Goal: Task Accomplishment & Management: Use online tool/utility

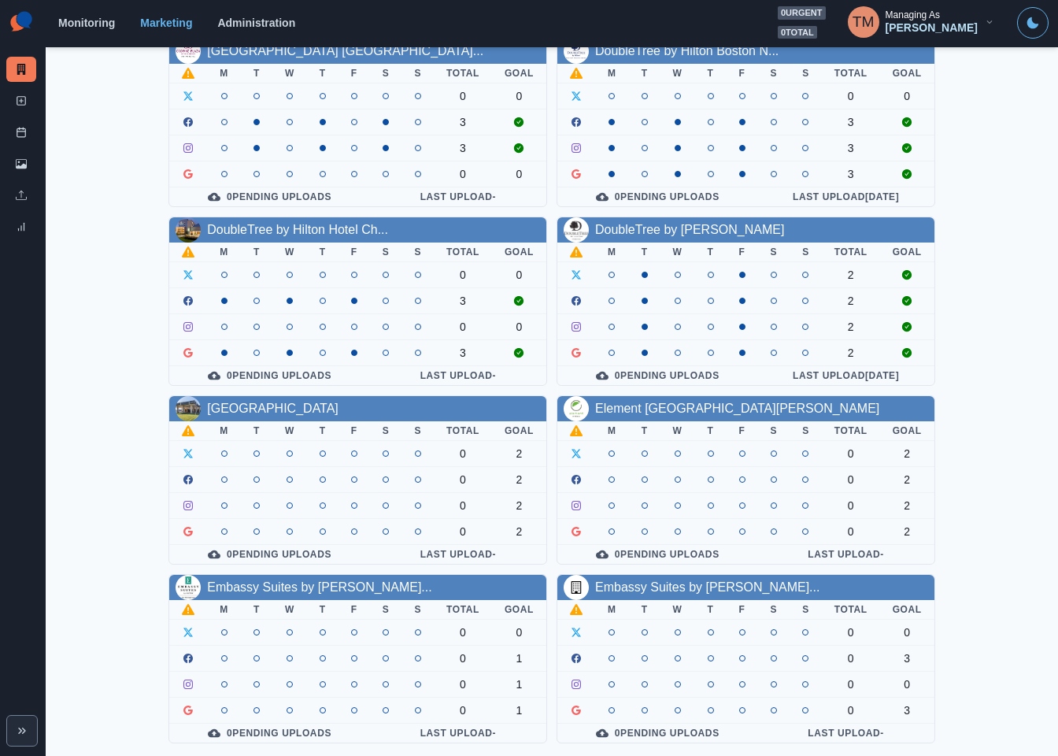
scroll to position [463, 0]
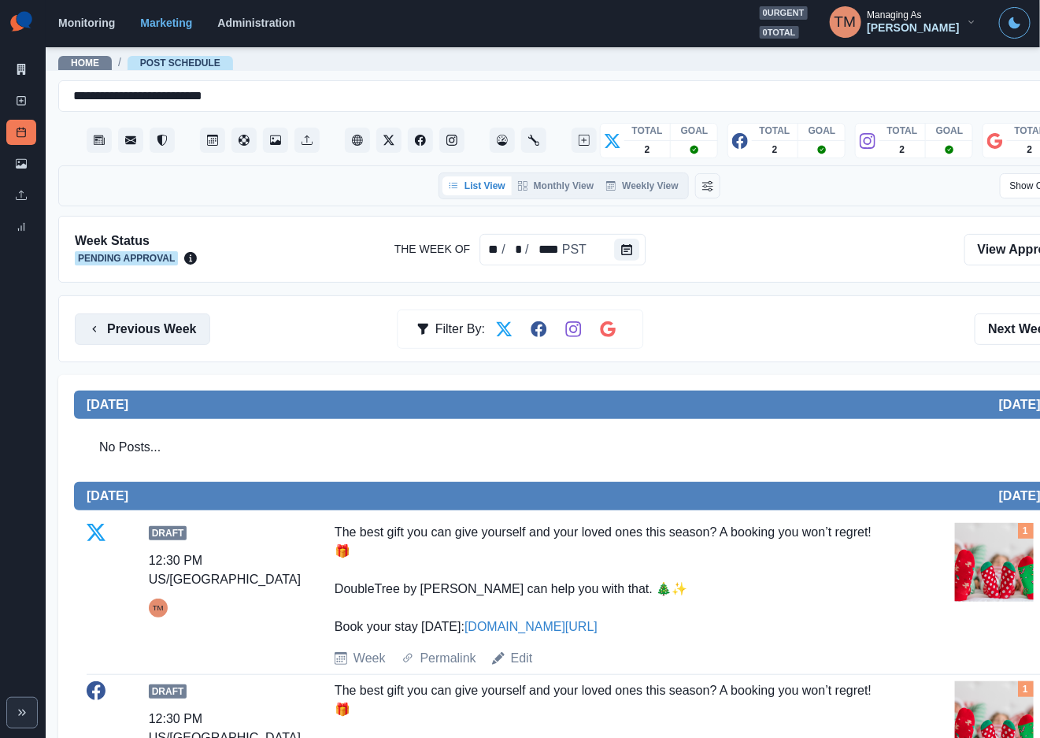
click at [114, 335] on button "Previous Week" at bounding box center [142, 328] width 135 height 31
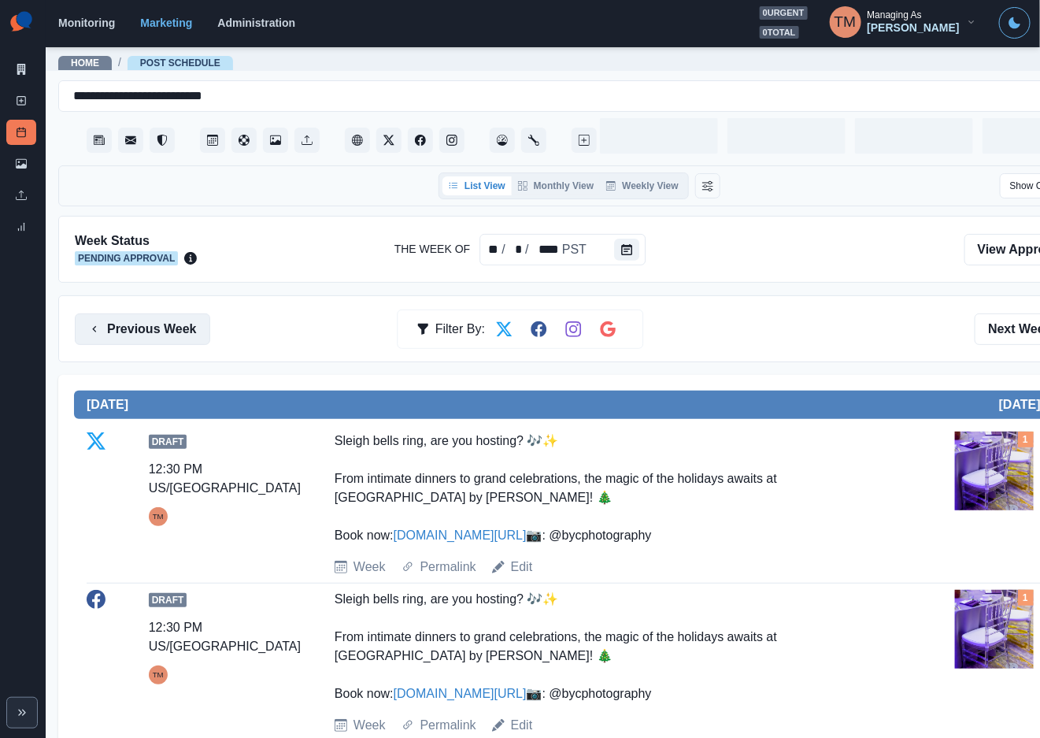
click at [114, 335] on button "Previous Week" at bounding box center [142, 328] width 135 height 31
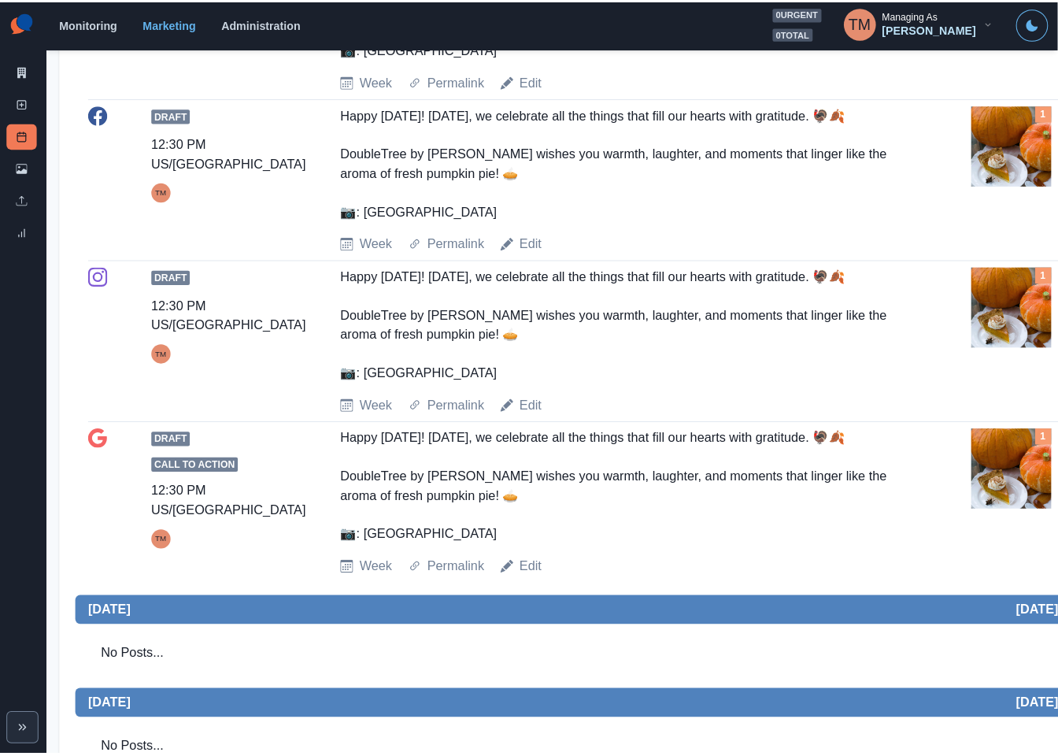
scroll to position [1181, 0]
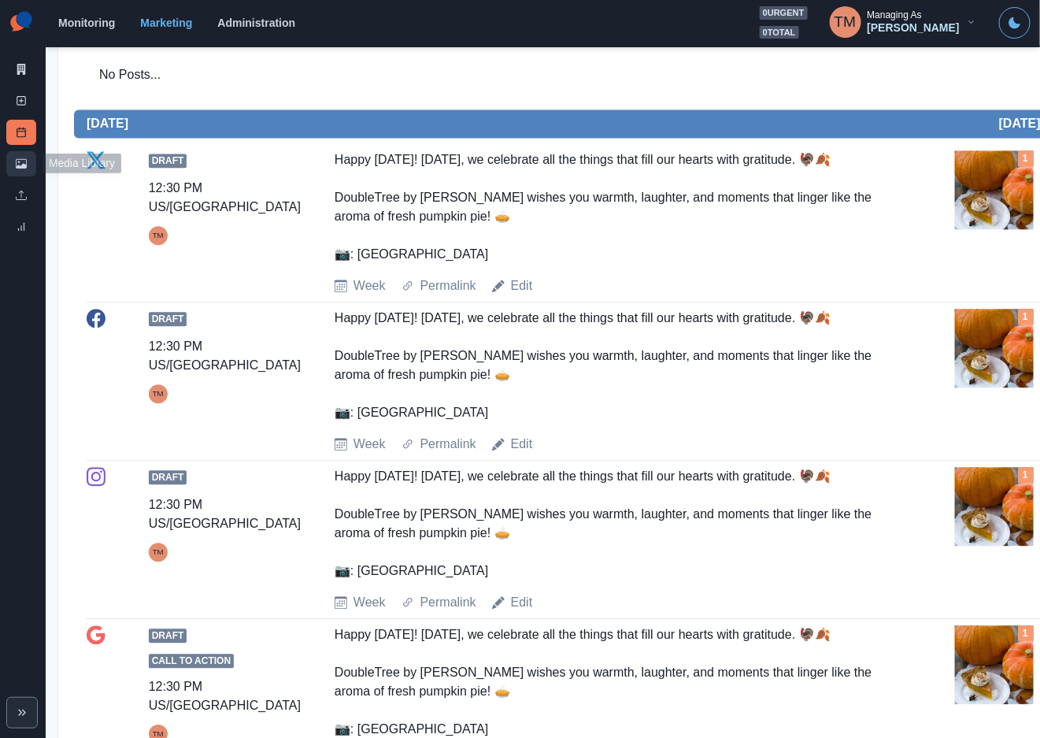
click at [13, 164] on link "Media Library" at bounding box center [21, 163] width 30 height 25
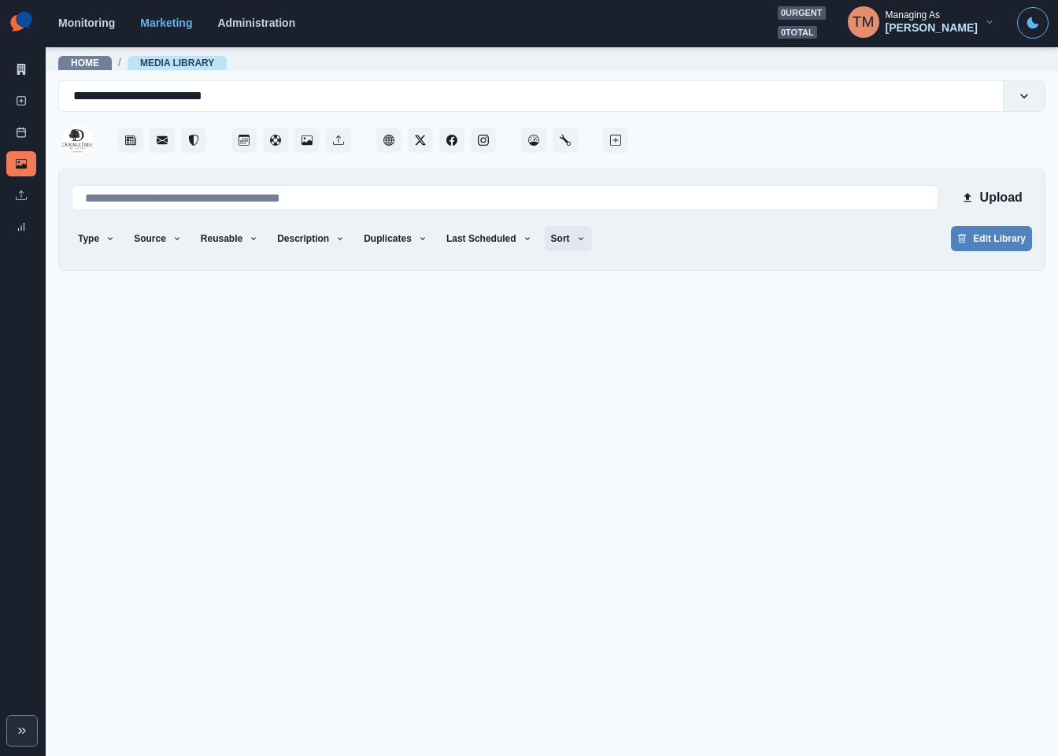
click at [576, 241] on icon "button" at bounding box center [580, 238] width 9 height 9
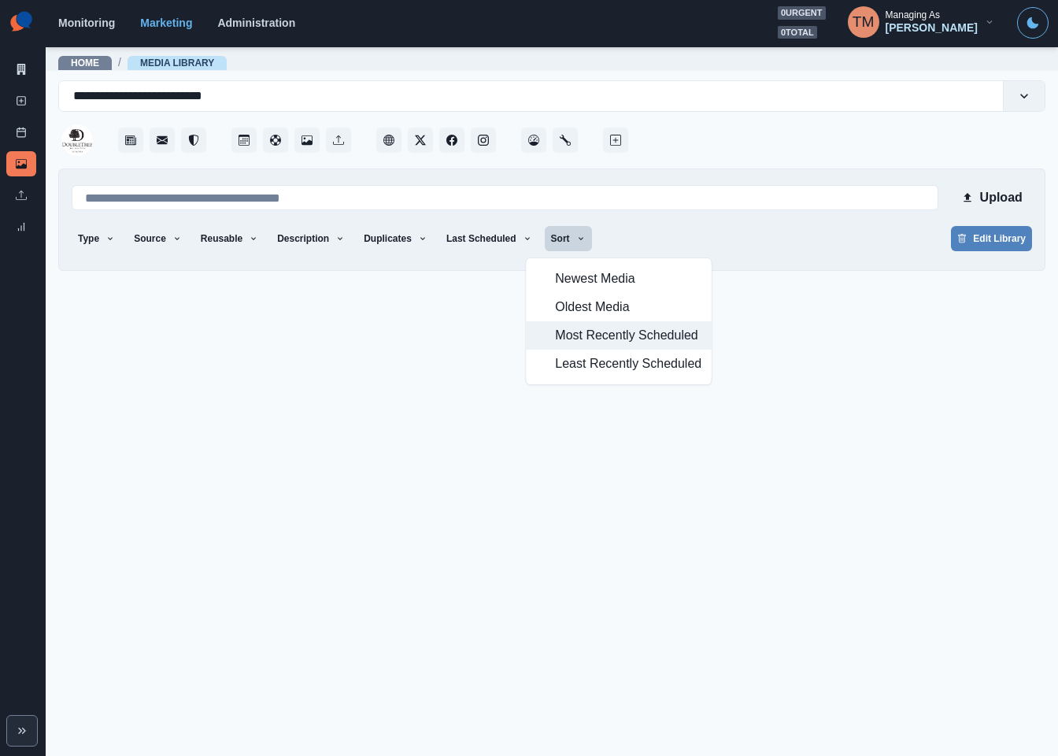
click at [577, 339] on span "Most Recently Scheduled" at bounding box center [628, 335] width 146 height 19
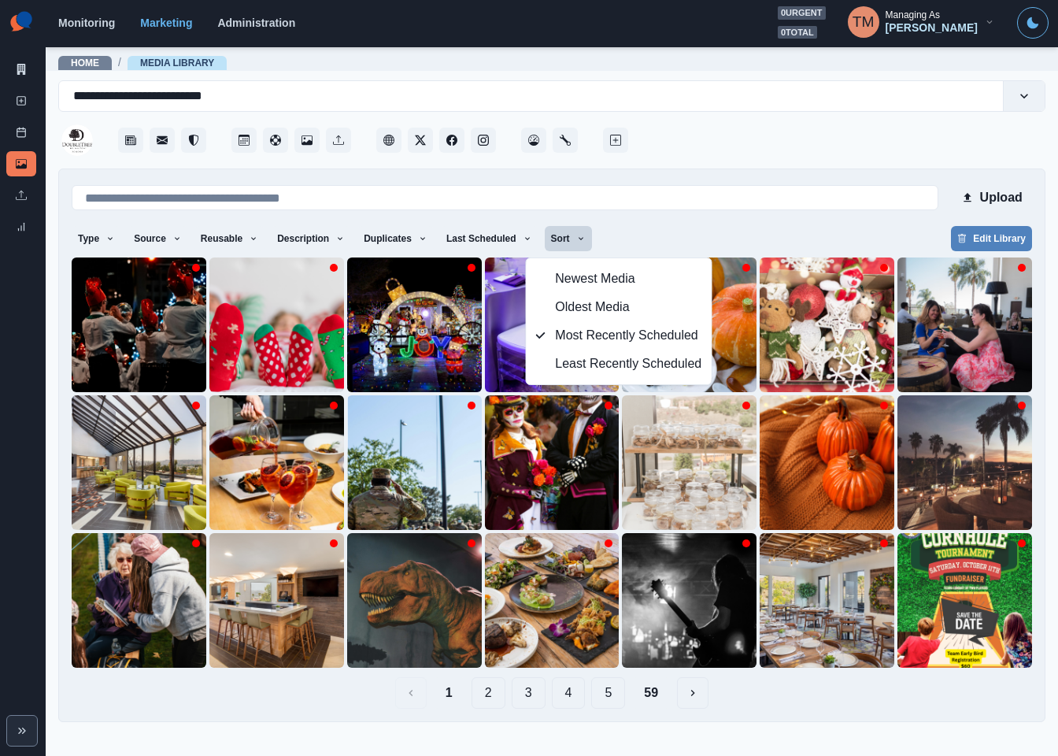
click at [655, 695] on button "59" at bounding box center [650, 692] width 39 height 31
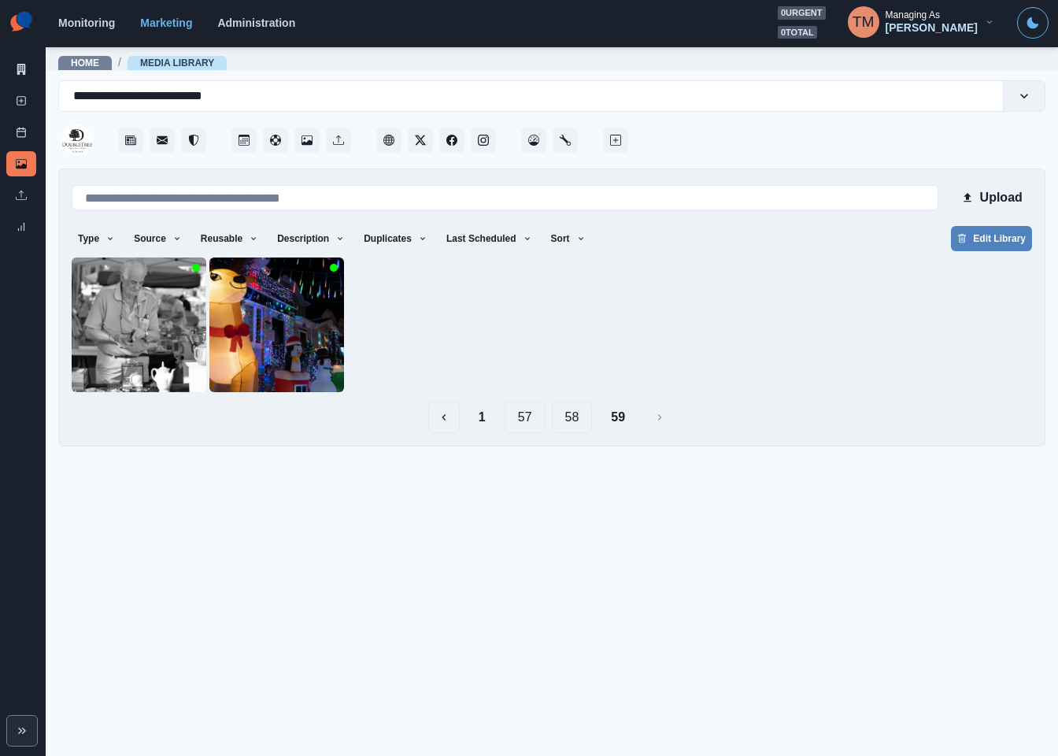
click at [577, 424] on button "58" at bounding box center [572, 417] width 41 height 31
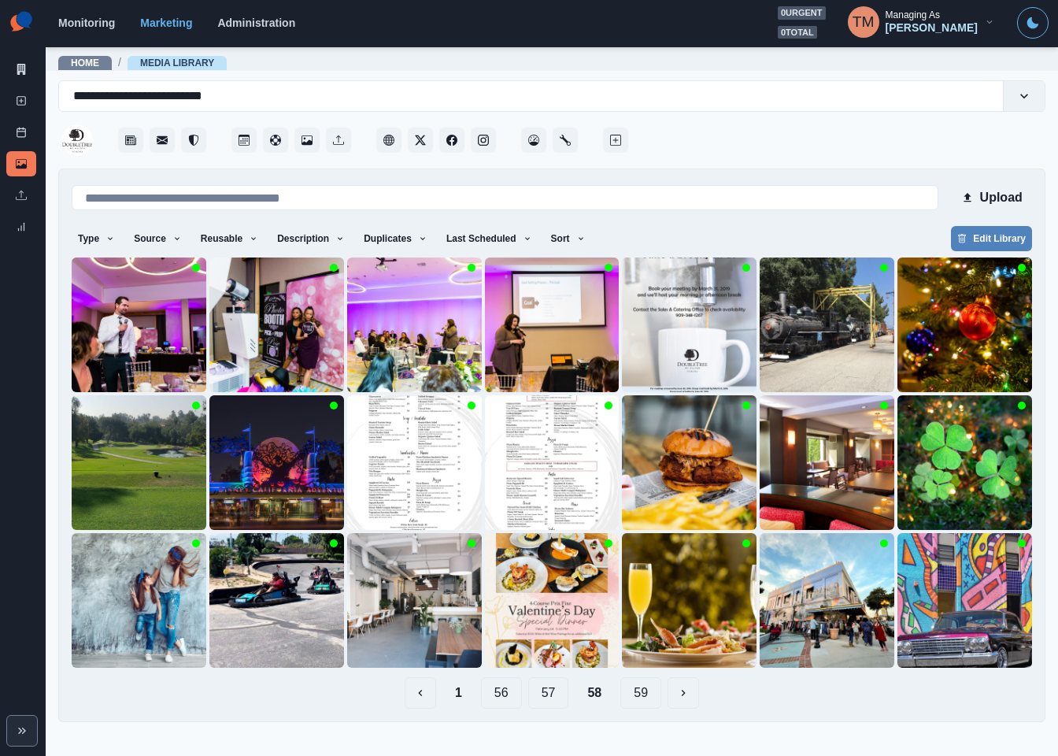
click at [549, 697] on button "57" at bounding box center [548, 692] width 41 height 31
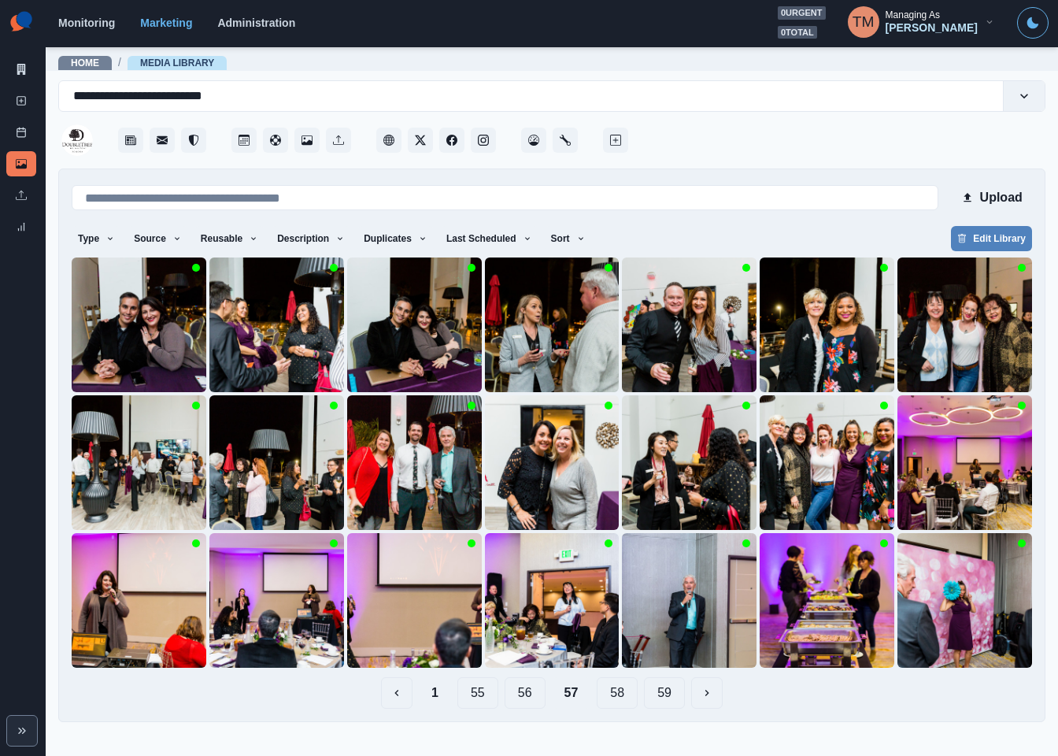
click at [527, 699] on button "56" at bounding box center [525, 692] width 41 height 31
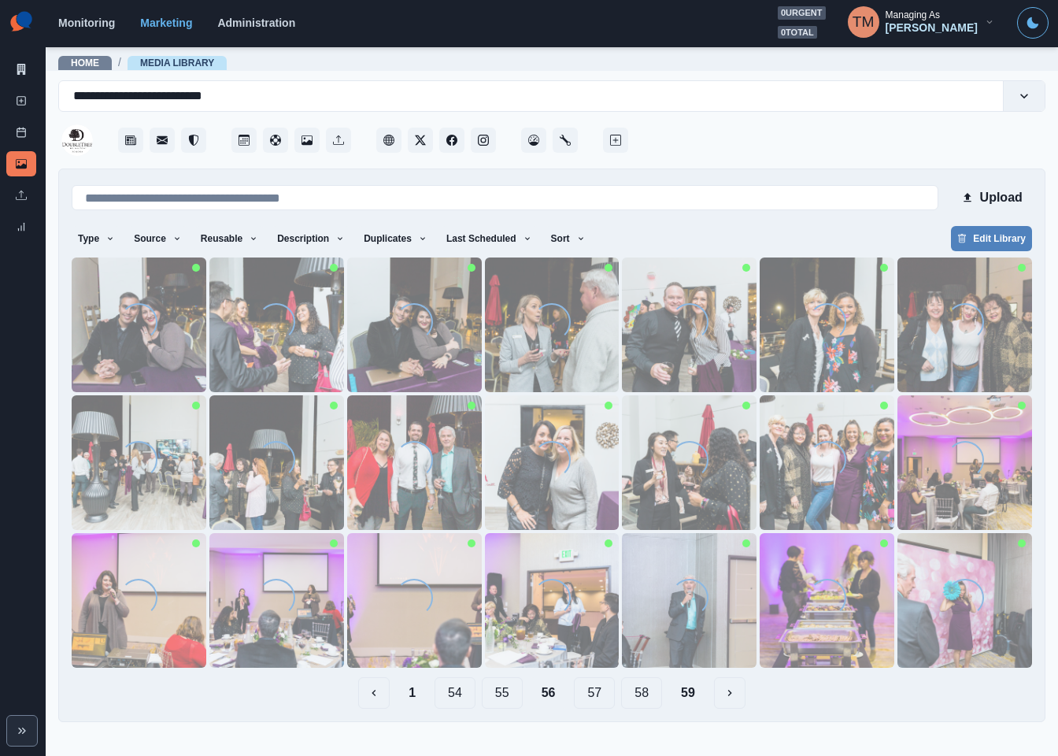
click at [504, 697] on main "**********" at bounding box center [552, 401] width 1012 height 710
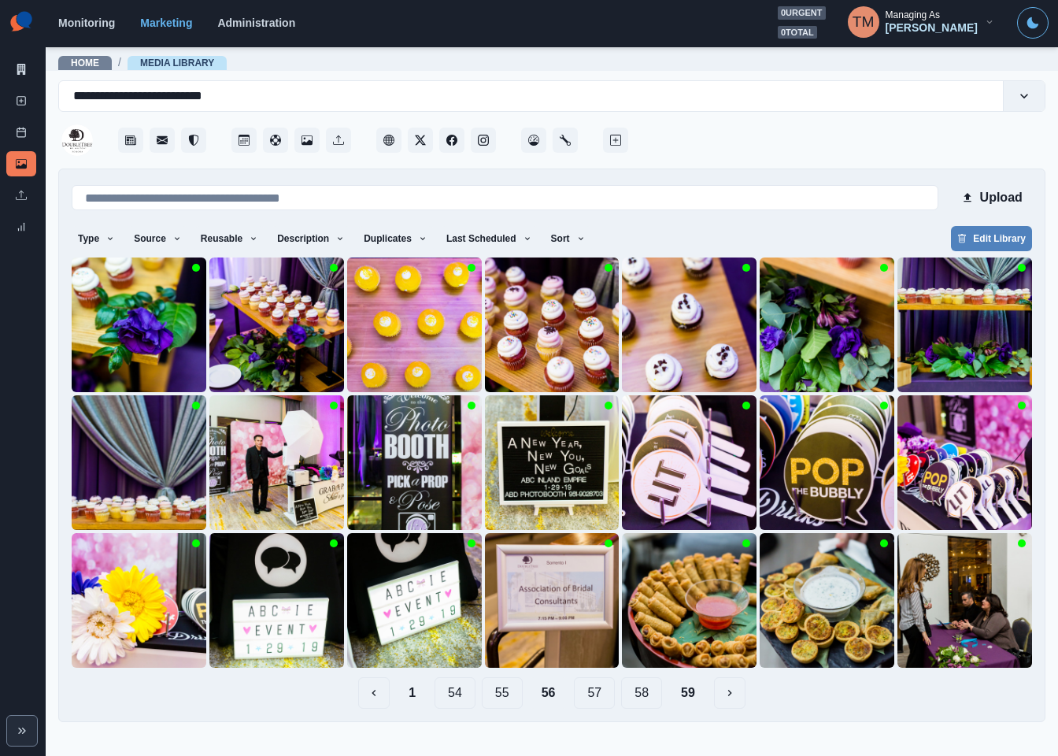
click at [504, 693] on button "55" at bounding box center [502, 692] width 41 height 31
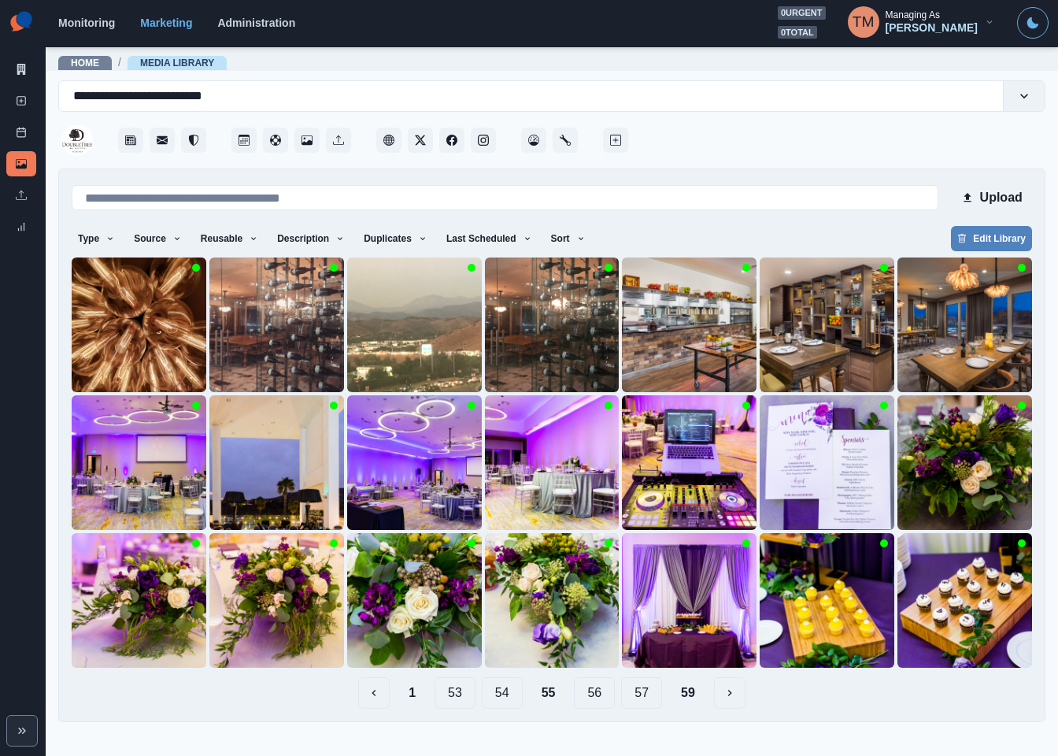
click at [496, 693] on button "54" at bounding box center [502, 692] width 41 height 31
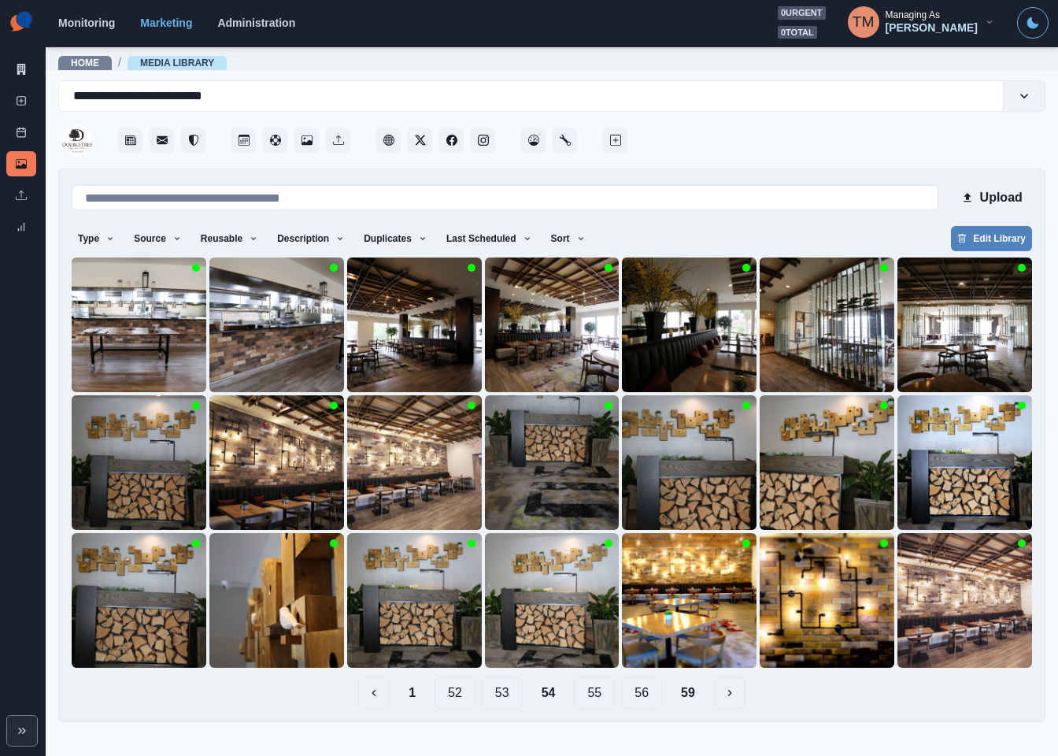
click at [605, 705] on button "55" at bounding box center [594, 692] width 41 height 31
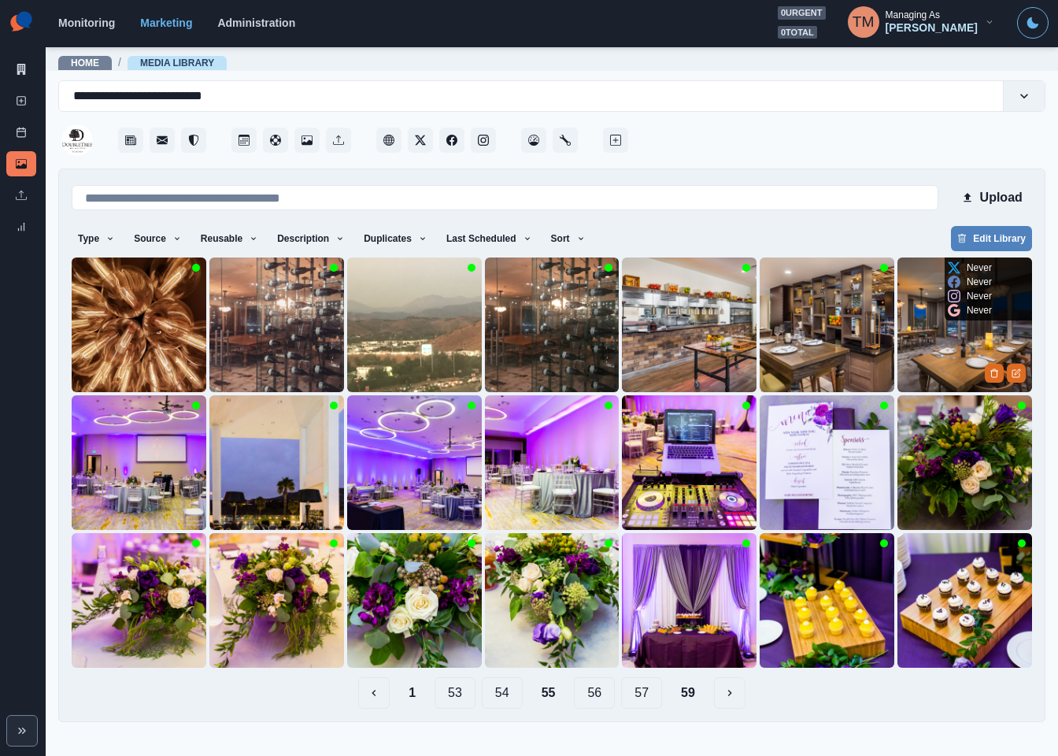
click at [936, 359] on img at bounding box center [965, 324] width 135 height 135
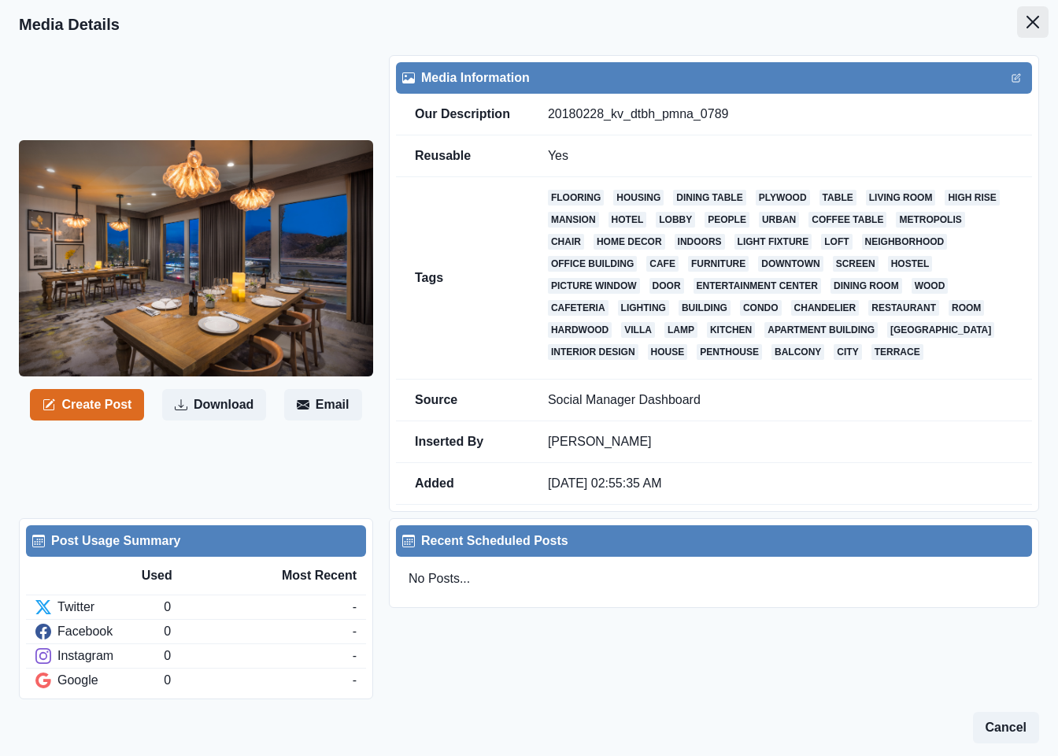
click at [1027, 24] on icon "Close" at bounding box center [1033, 22] width 13 height 13
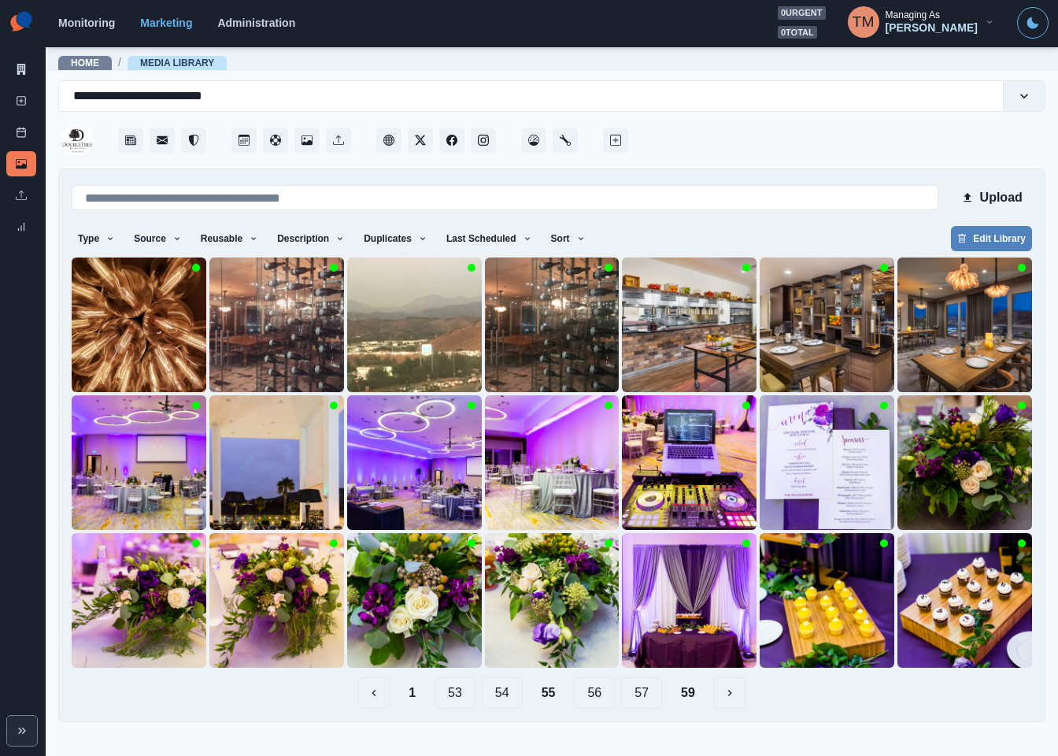
click at [492, 701] on button "54" at bounding box center [502, 692] width 41 height 31
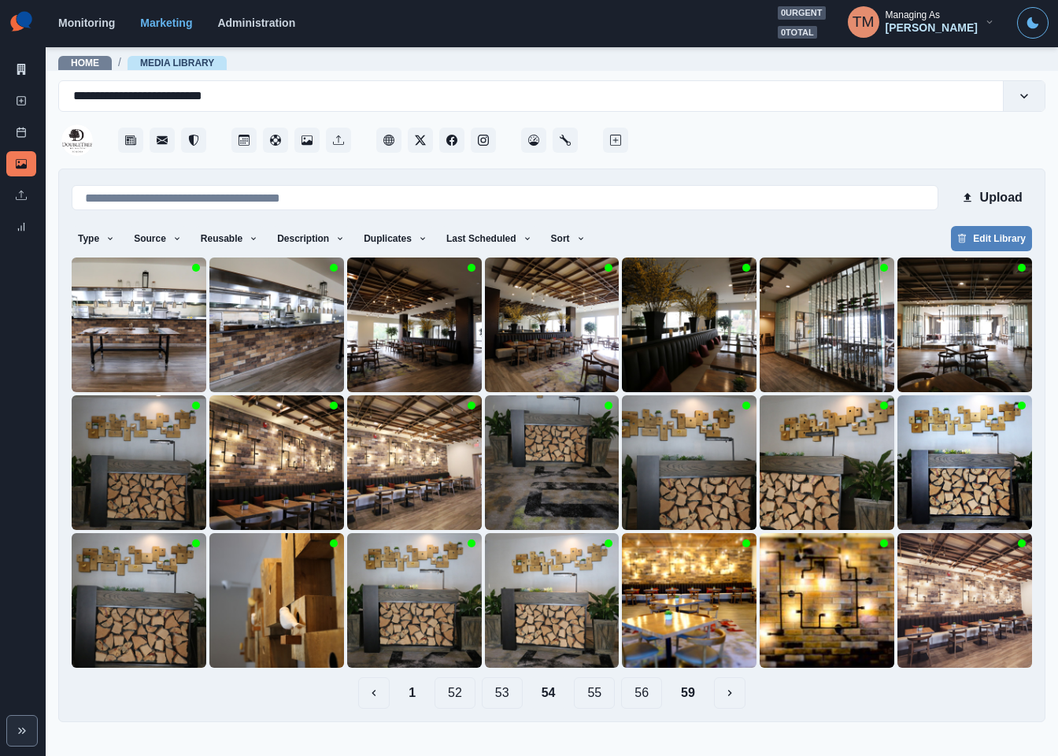
click at [502, 698] on button "53" at bounding box center [502, 692] width 41 height 31
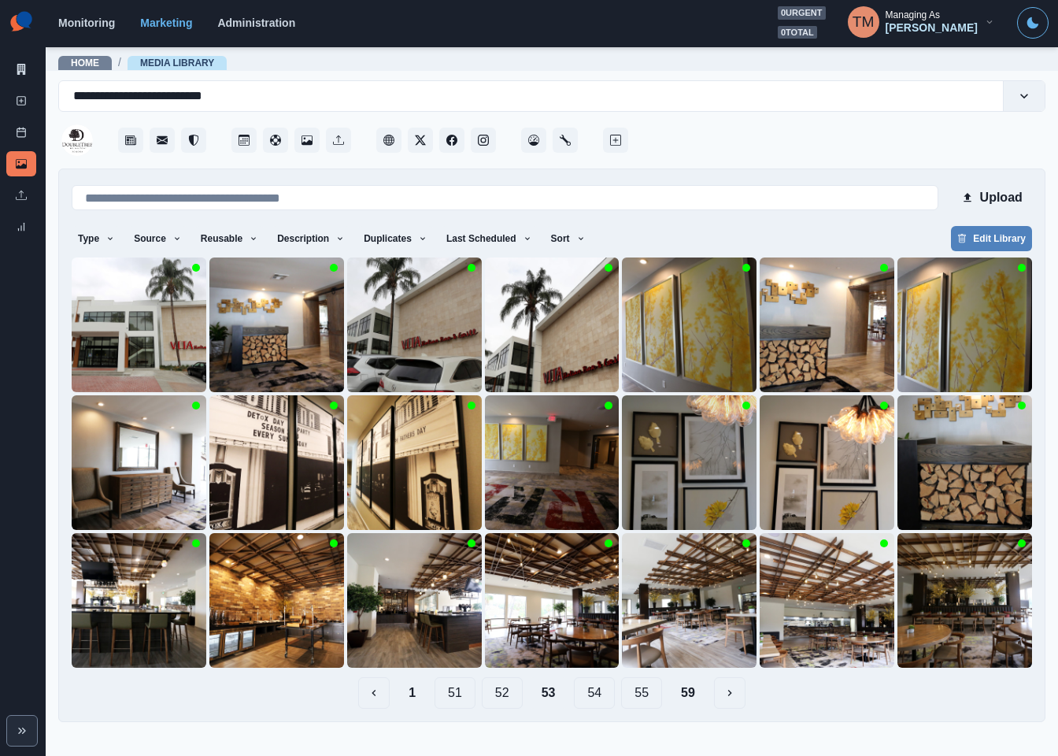
click at [497, 688] on button "52" at bounding box center [502, 692] width 41 height 31
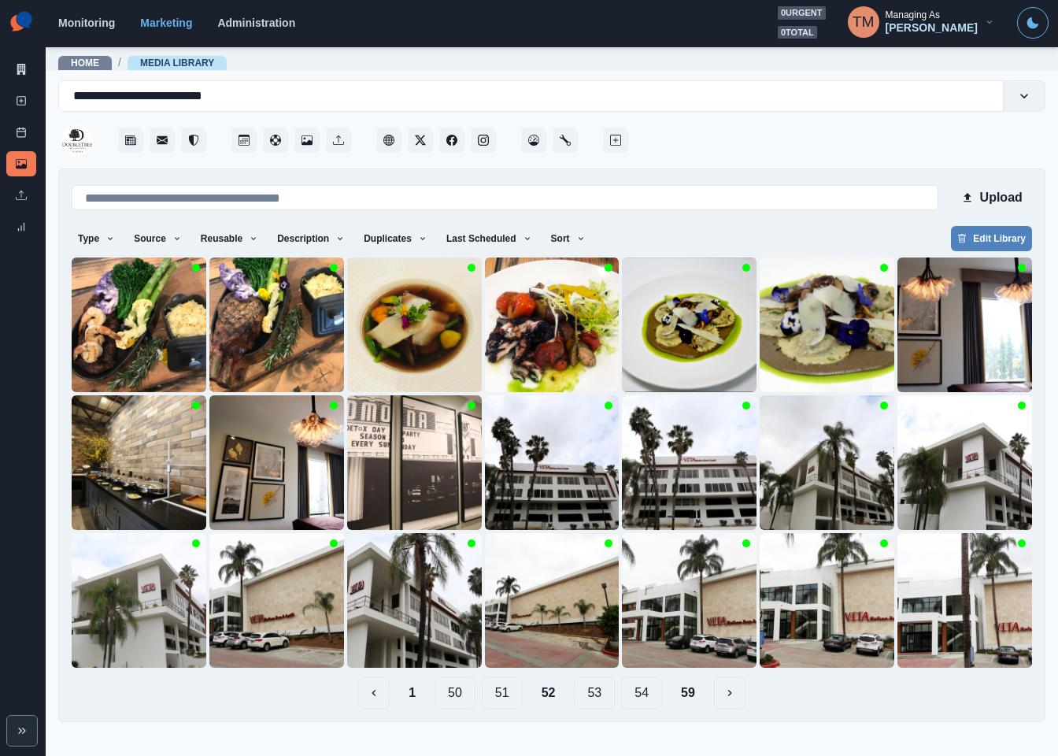
click at [506, 690] on button "51" at bounding box center [502, 692] width 41 height 31
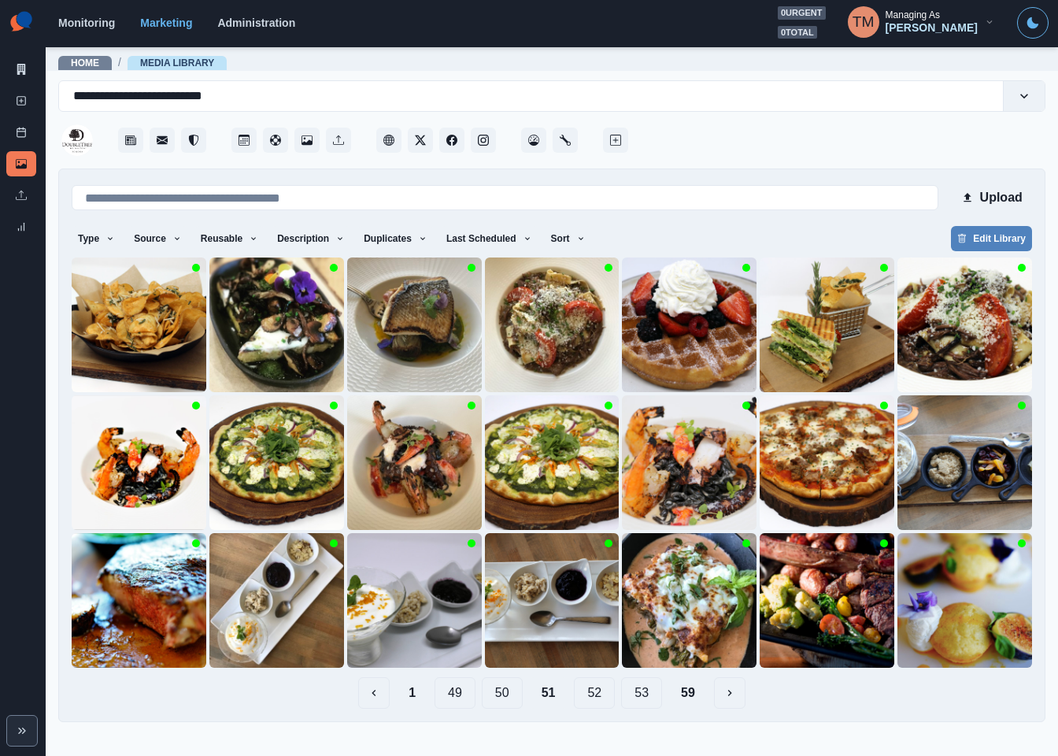
click at [494, 695] on button "50" at bounding box center [502, 692] width 41 height 31
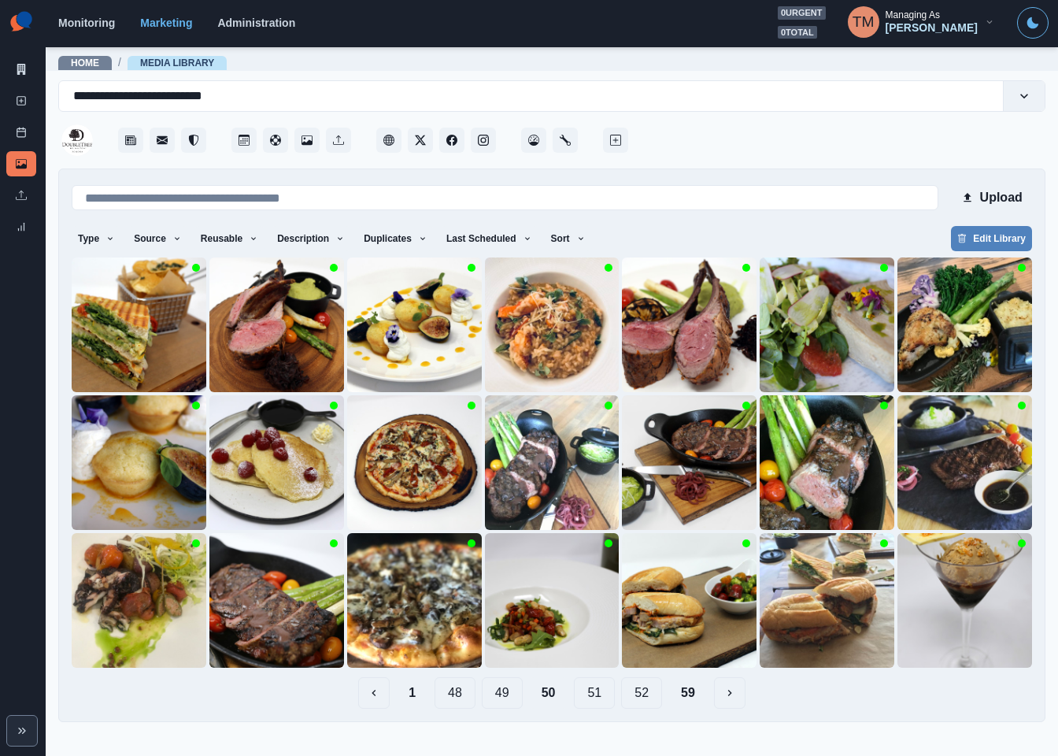
click at [461, 693] on button "48" at bounding box center [455, 692] width 41 height 31
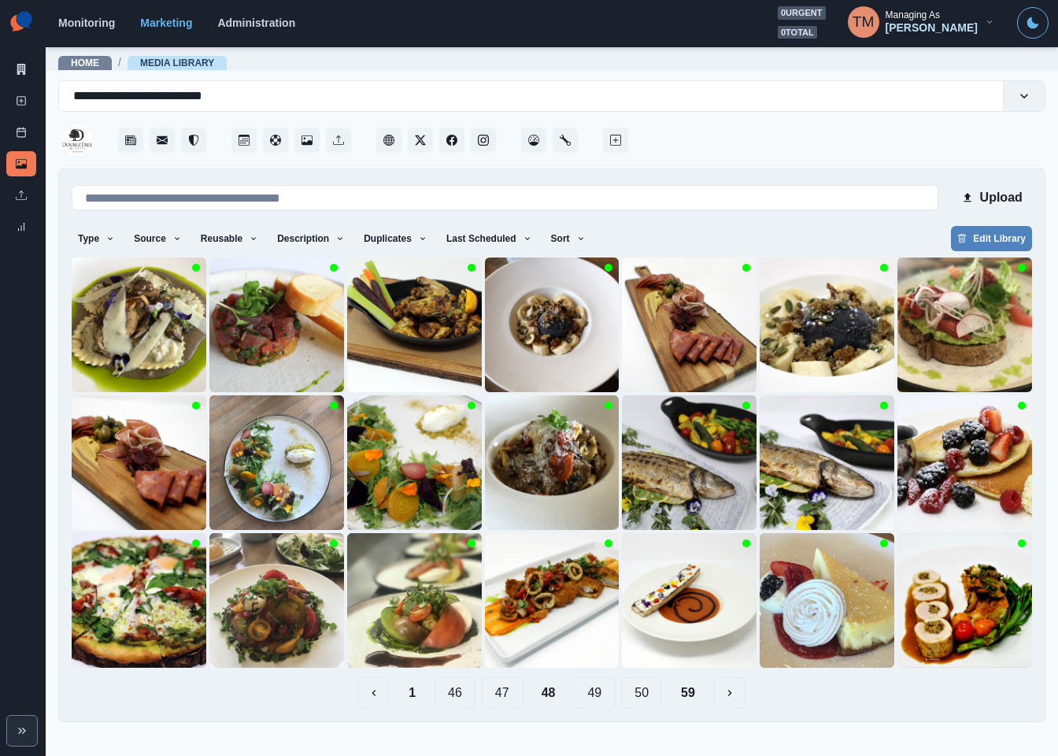
click at [453, 693] on button "46" at bounding box center [455, 692] width 41 height 31
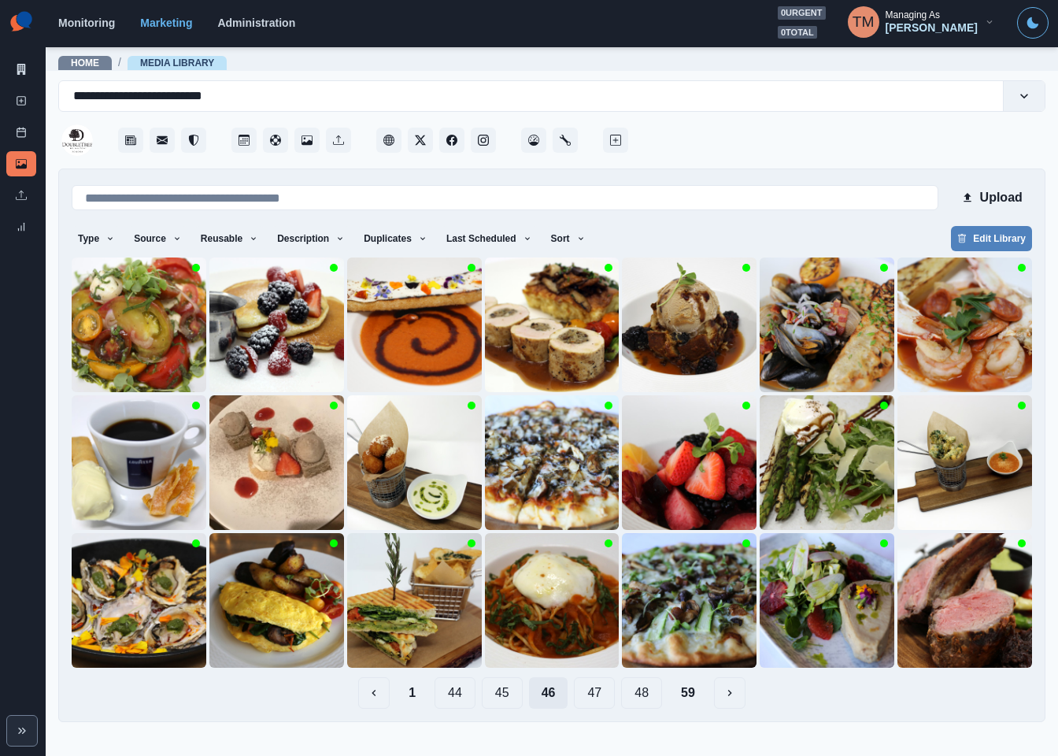
click at [453, 693] on button "44" at bounding box center [455, 692] width 41 height 31
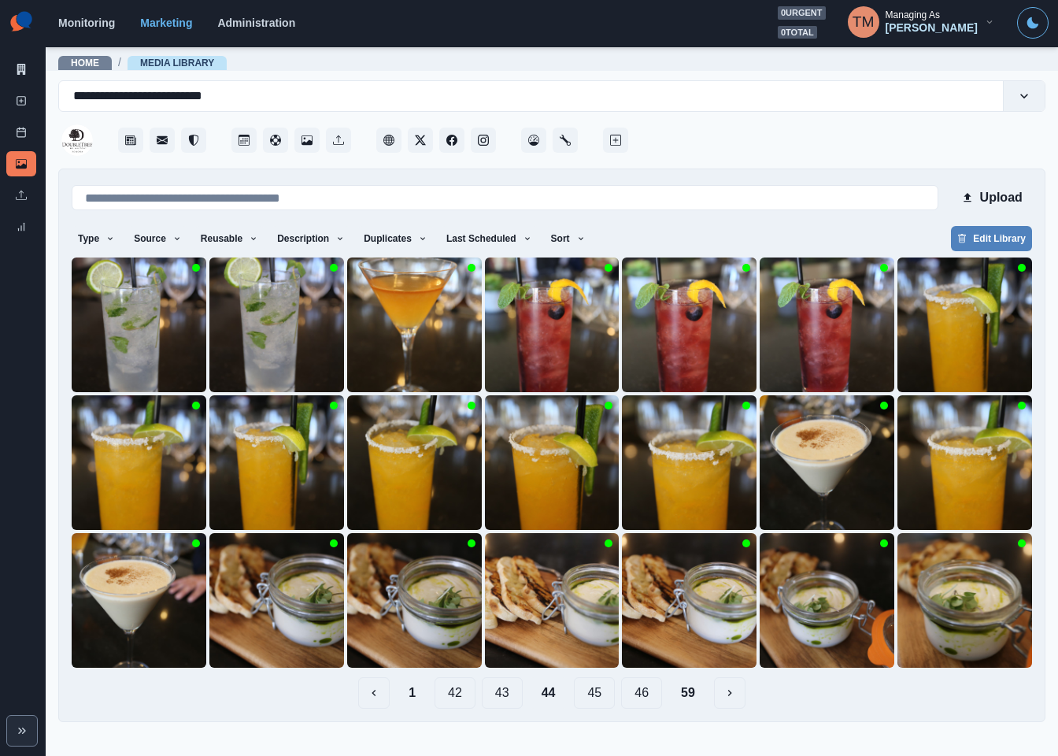
click at [442, 694] on button "42" at bounding box center [455, 692] width 41 height 31
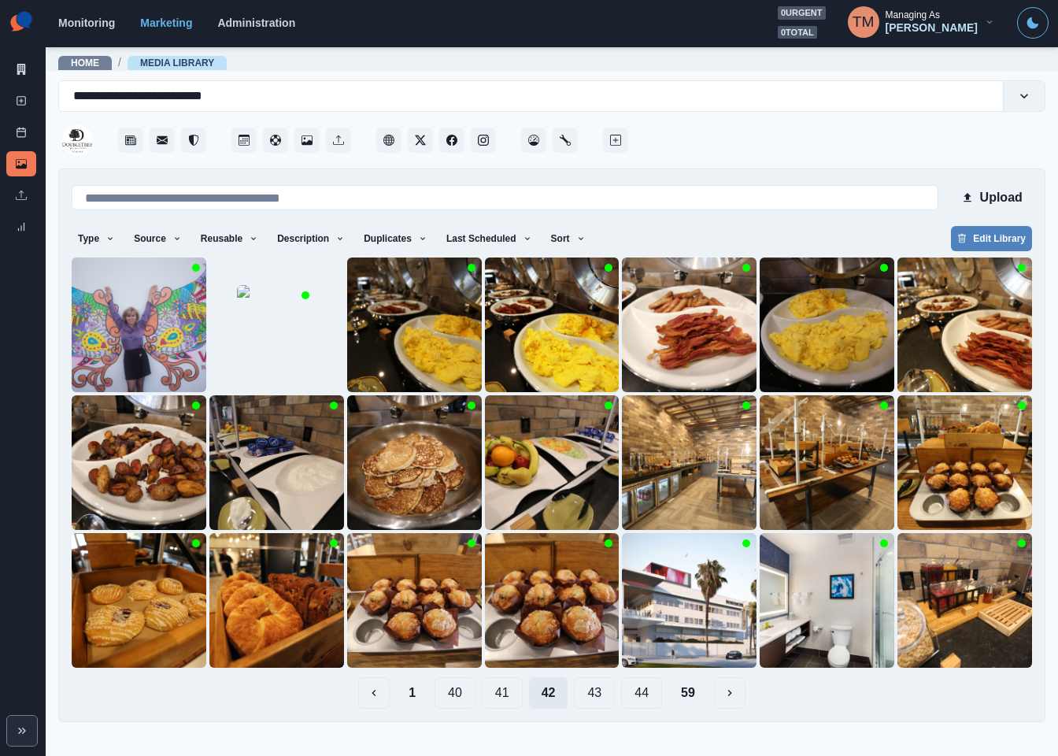
click at [442, 694] on button "40" at bounding box center [455, 692] width 41 height 31
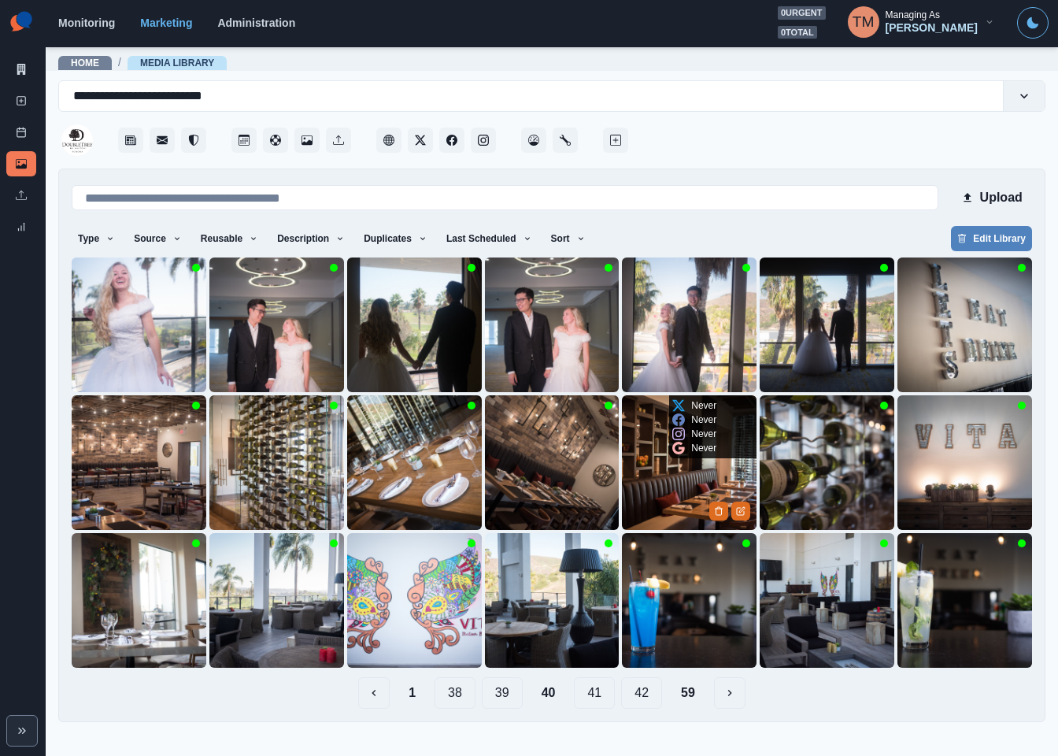
click at [664, 468] on img at bounding box center [689, 462] width 135 height 135
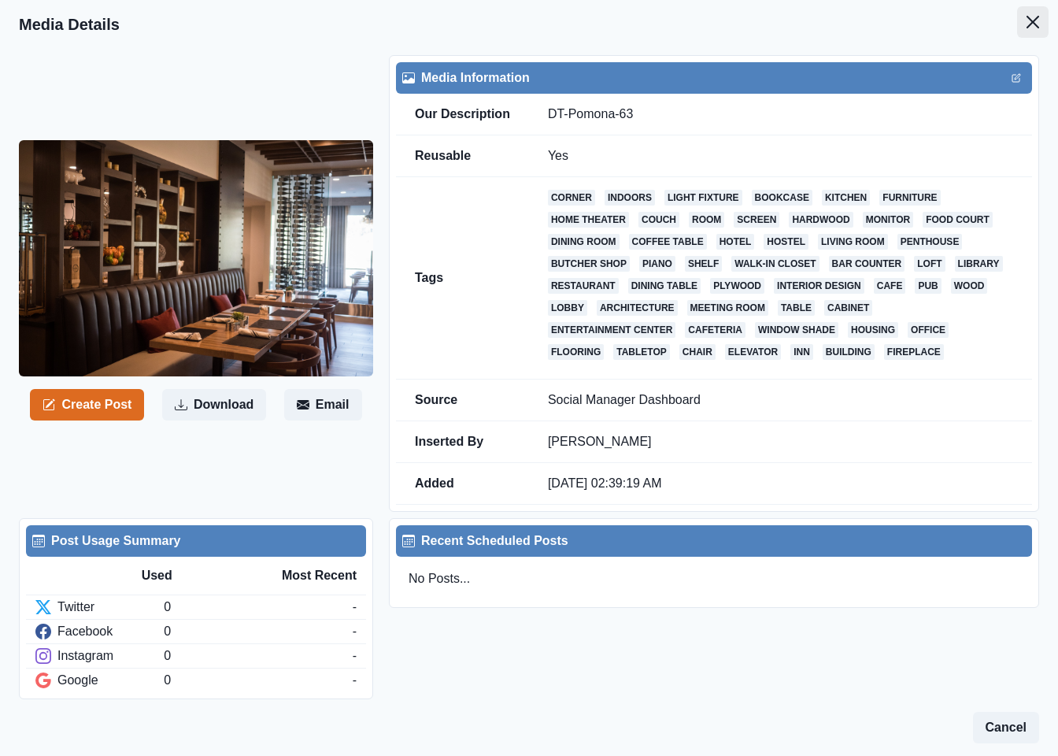
click at [1017, 27] on button "Close" at bounding box center [1032, 21] width 31 height 31
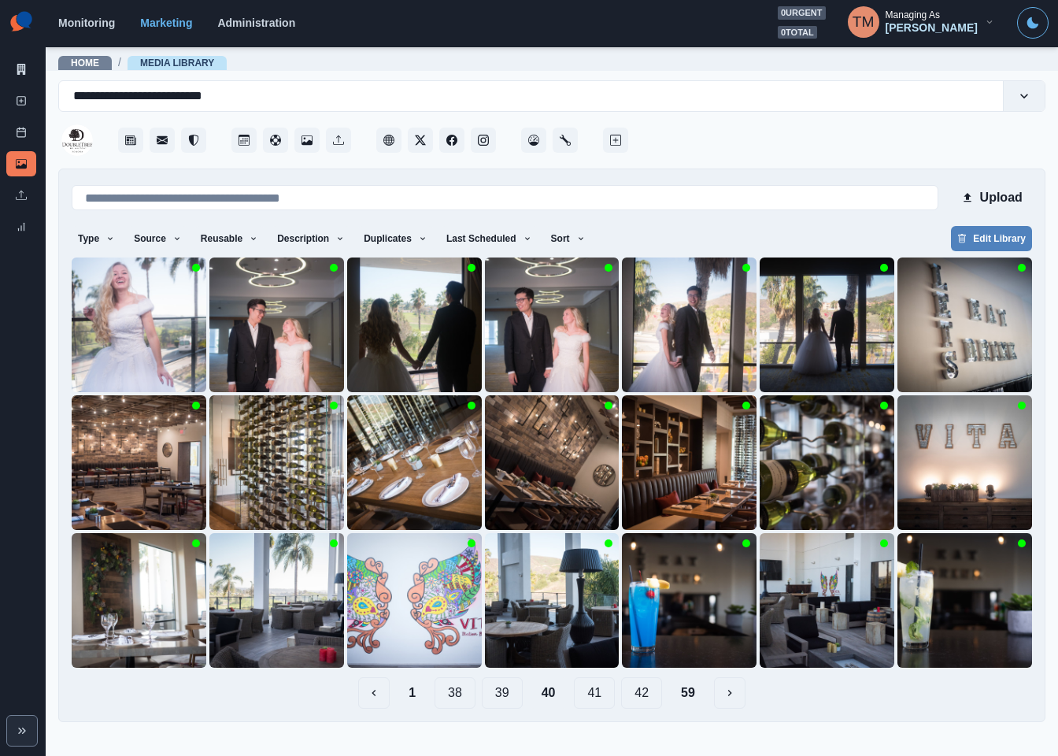
click at [501, 697] on button "39" at bounding box center [502, 692] width 41 height 31
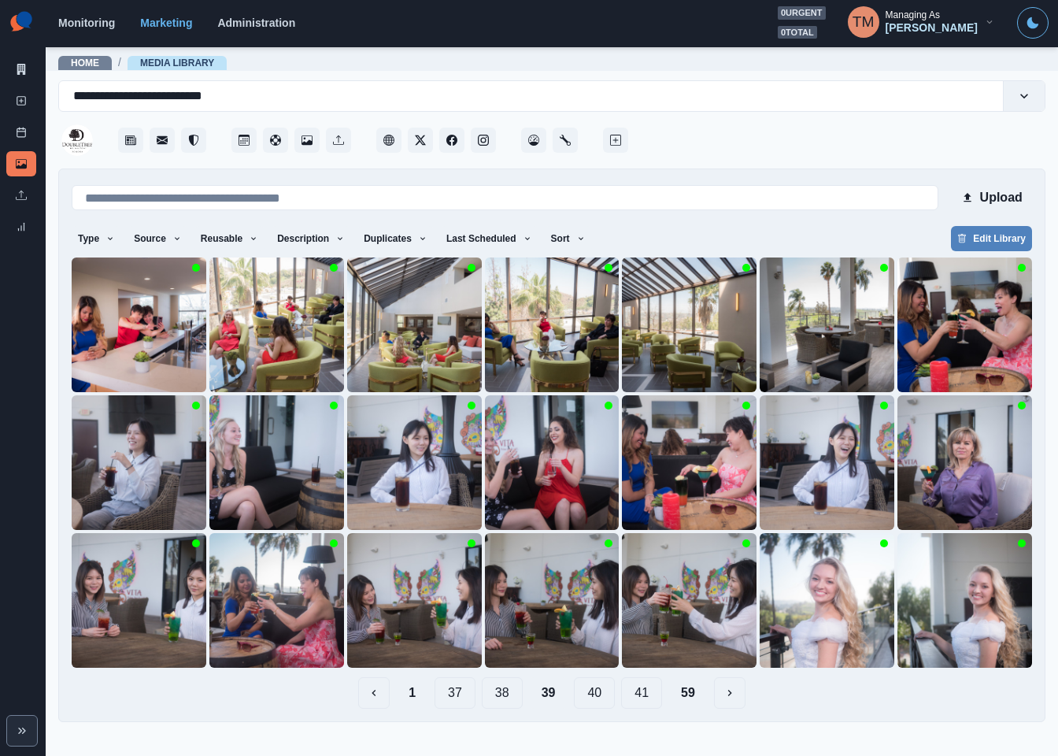
click at [513, 698] on button "38" at bounding box center [502, 692] width 41 height 31
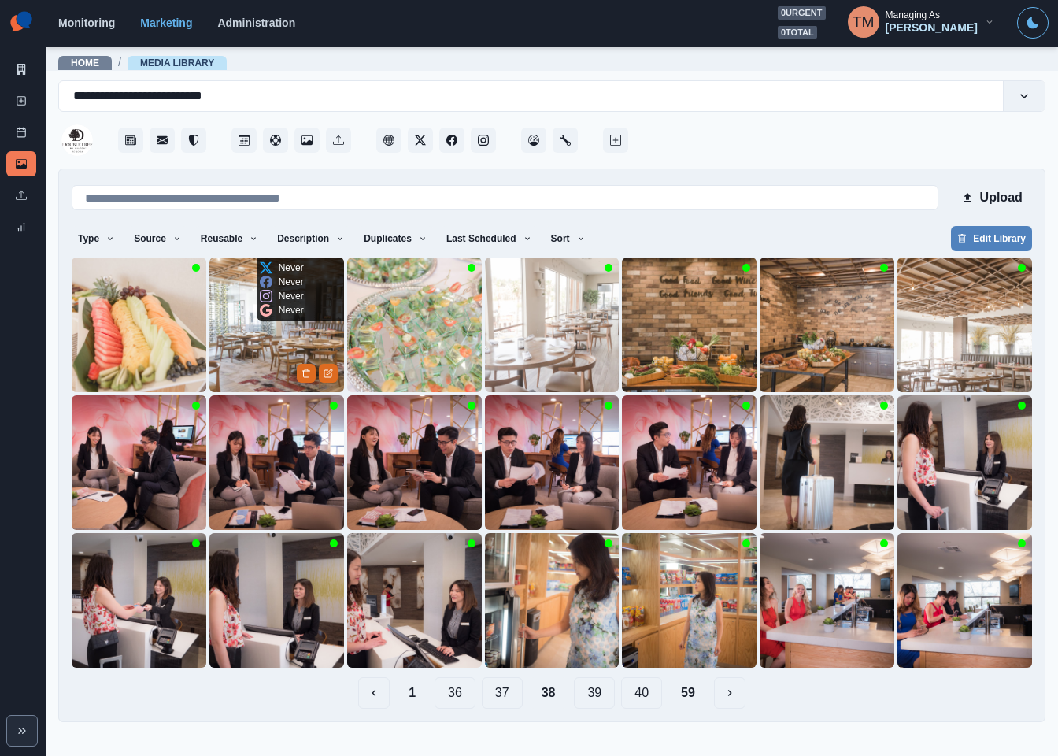
click at [262, 340] on img at bounding box center [276, 324] width 135 height 135
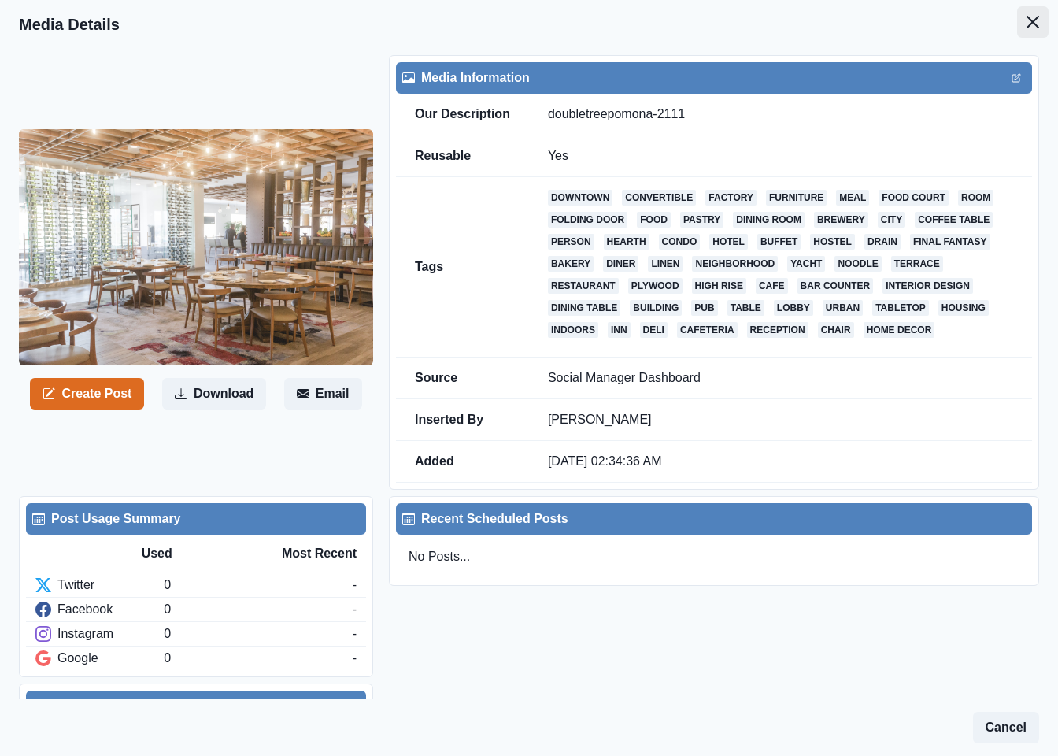
click at [1027, 17] on icon "Close" at bounding box center [1033, 22] width 13 height 13
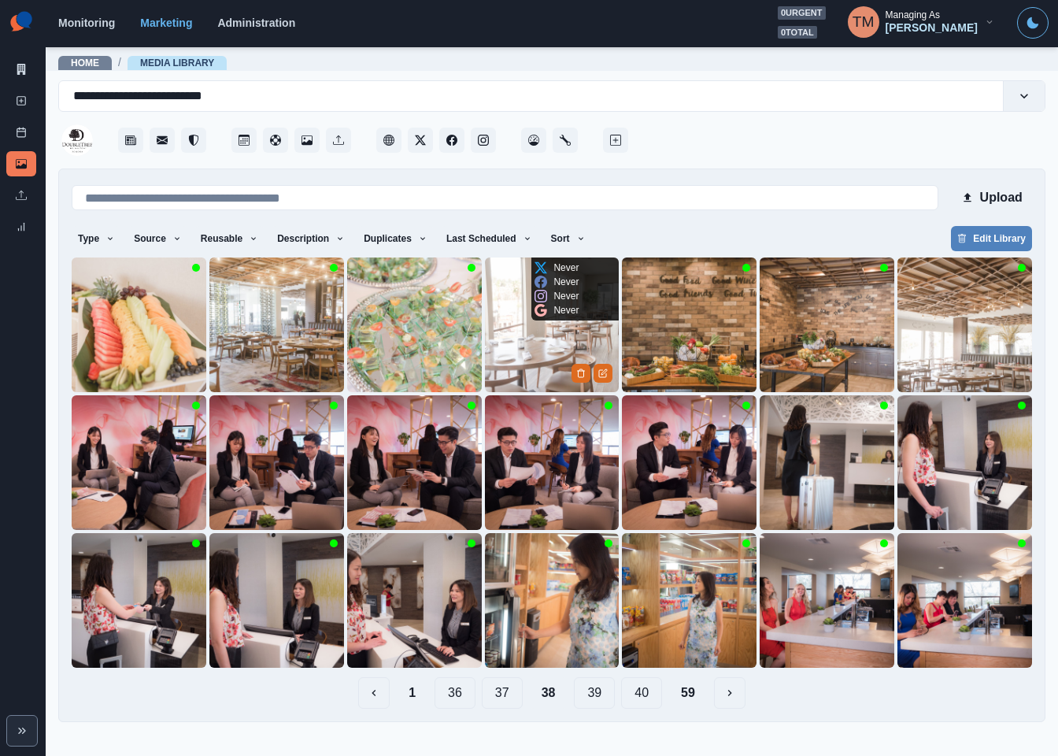
click at [518, 354] on img at bounding box center [552, 324] width 135 height 135
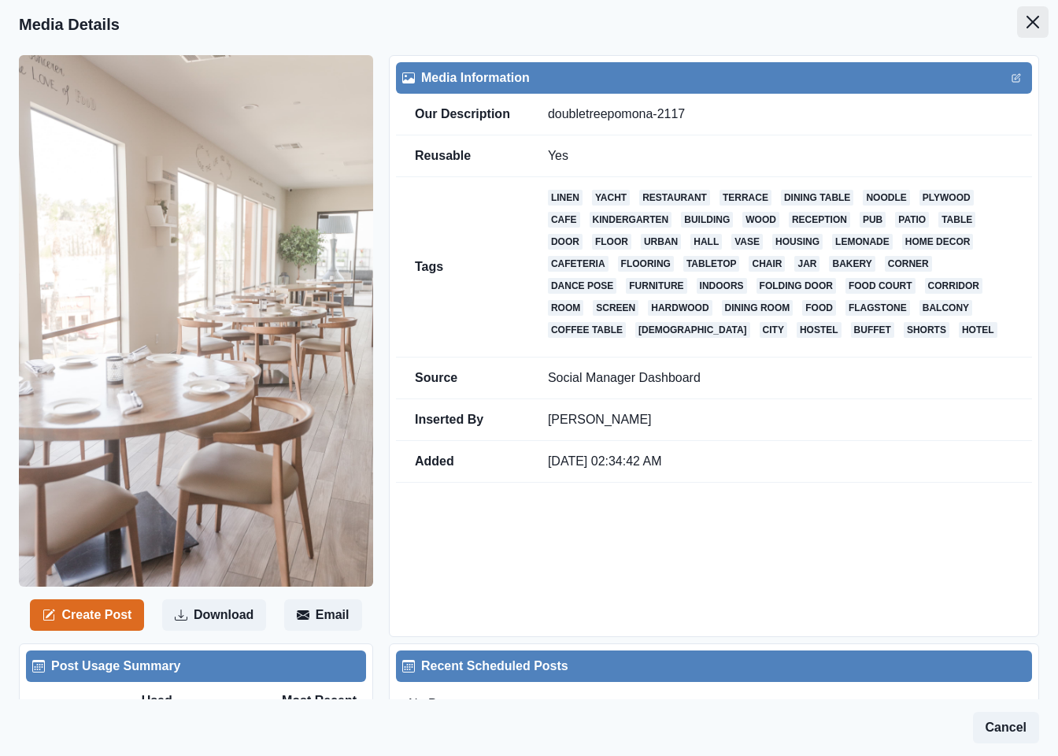
click at [1027, 21] on icon "Close" at bounding box center [1033, 22] width 13 height 13
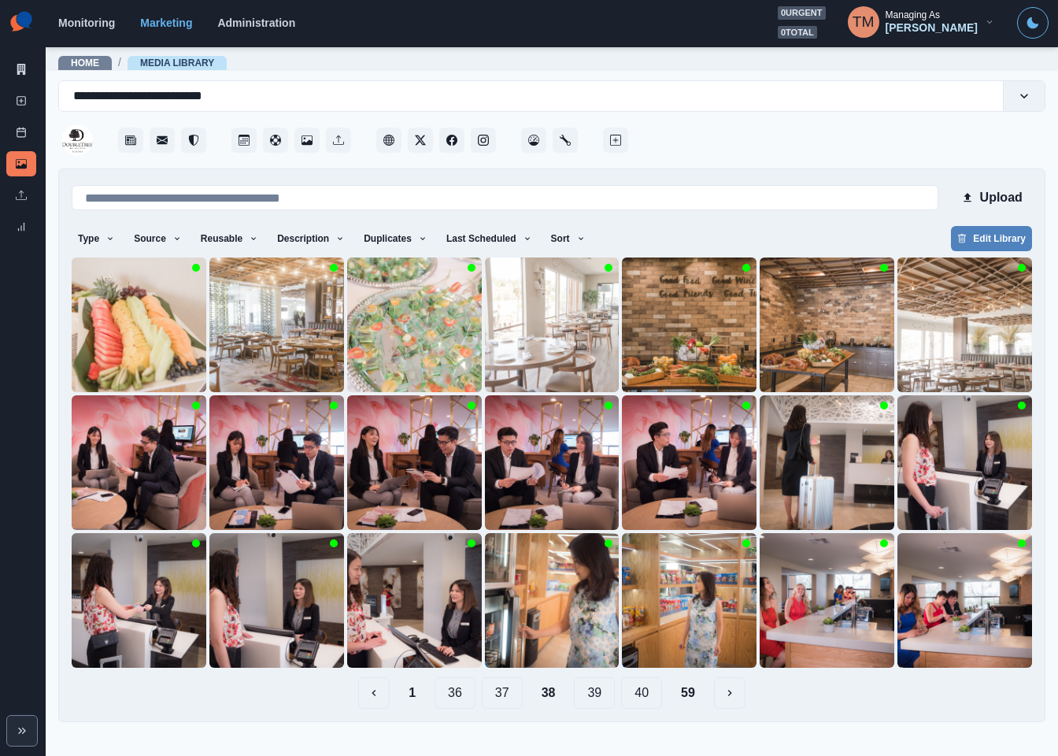
click at [501, 693] on button "37" at bounding box center [502, 692] width 41 height 31
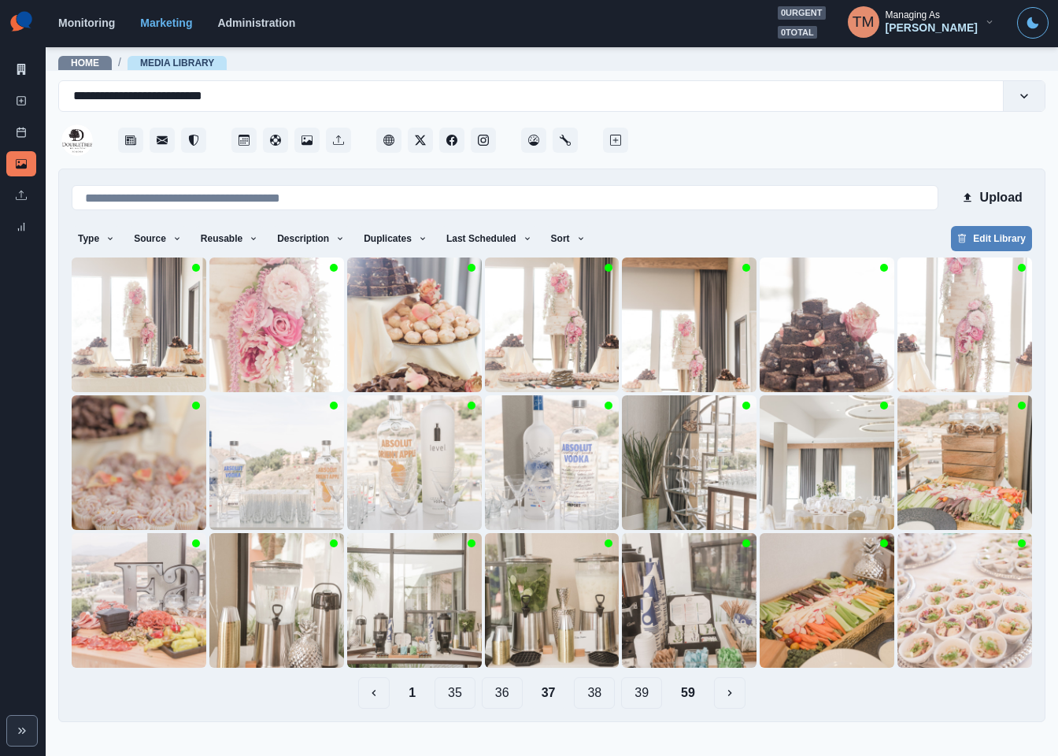
click at [458, 693] on button "35" at bounding box center [455, 692] width 41 height 31
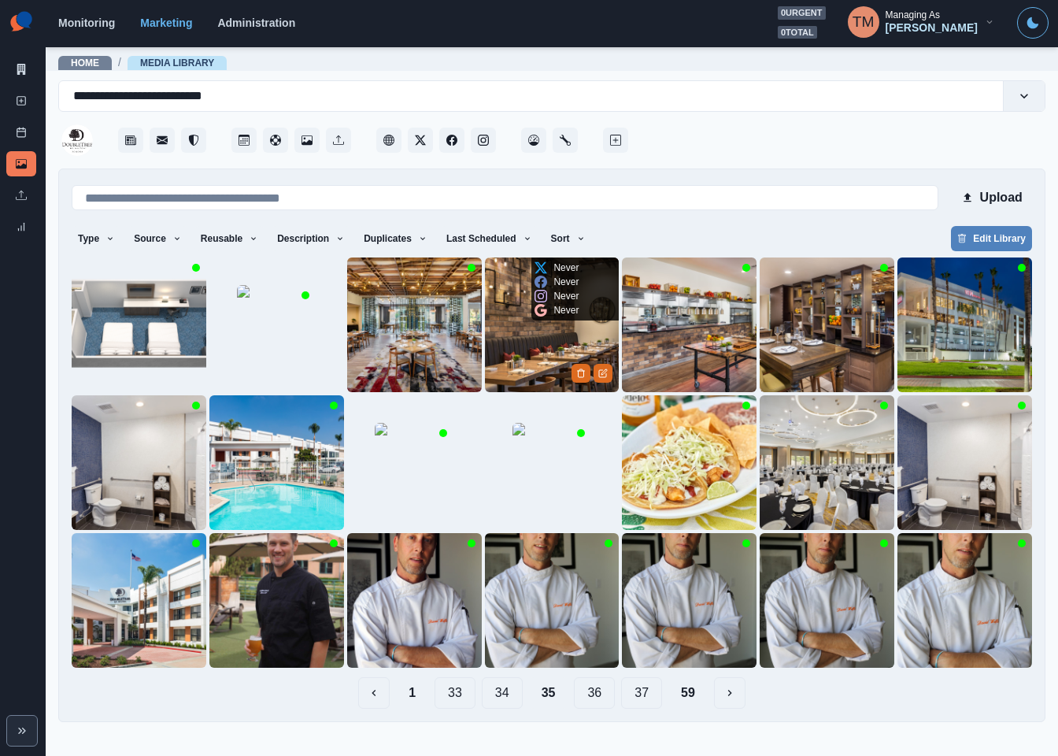
drag, startPoint x: 541, startPoint y: 352, endPoint x: 532, endPoint y: 345, distance: 11.2
click at [532, 345] on img at bounding box center [552, 324] width 135 height 135
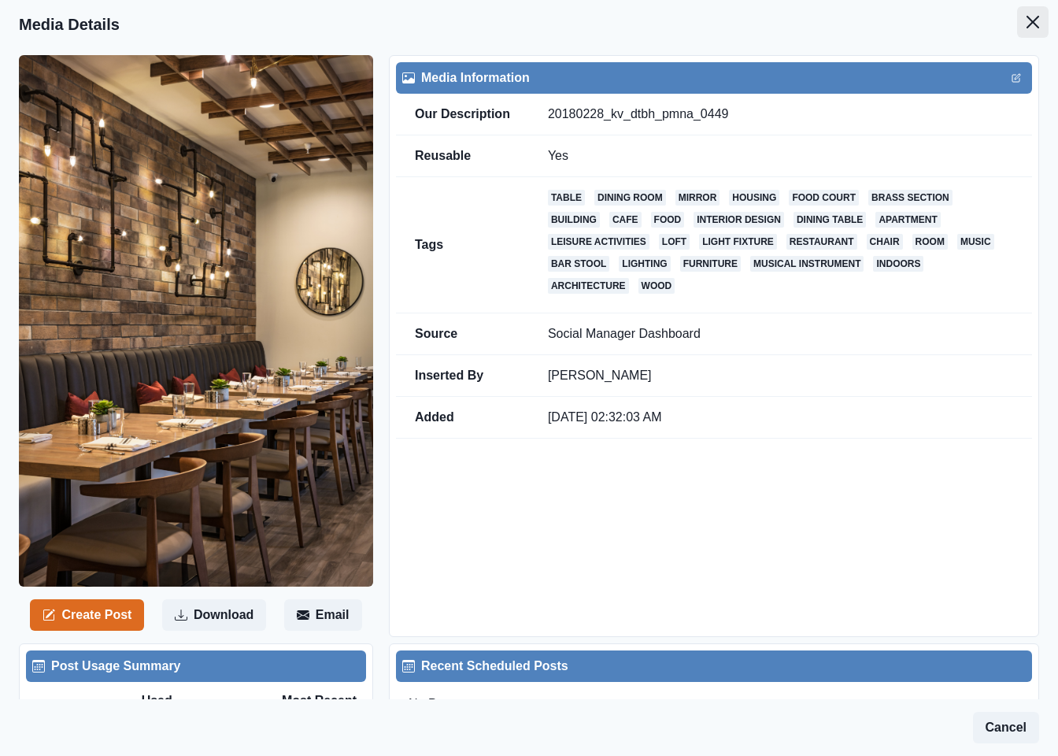
click at [1023, 24] on button "Close" at bounding box center [1032, 21] width 31 height 31
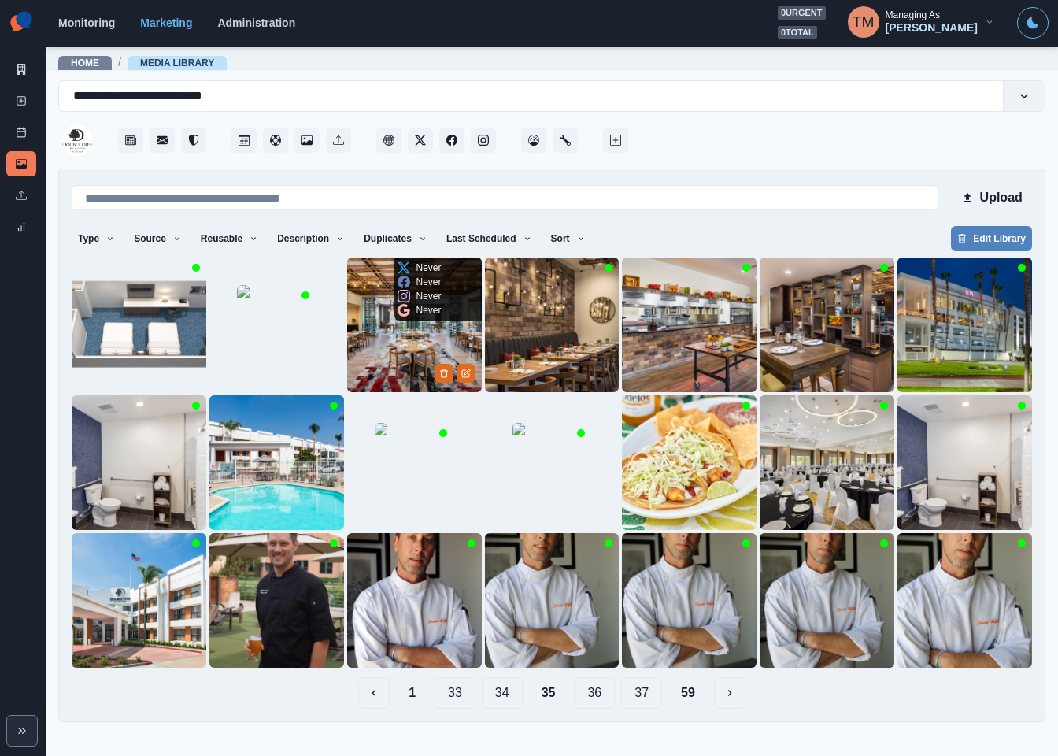
click at [411, 329] on img at bounding box center [414, 324] width 135 height 135
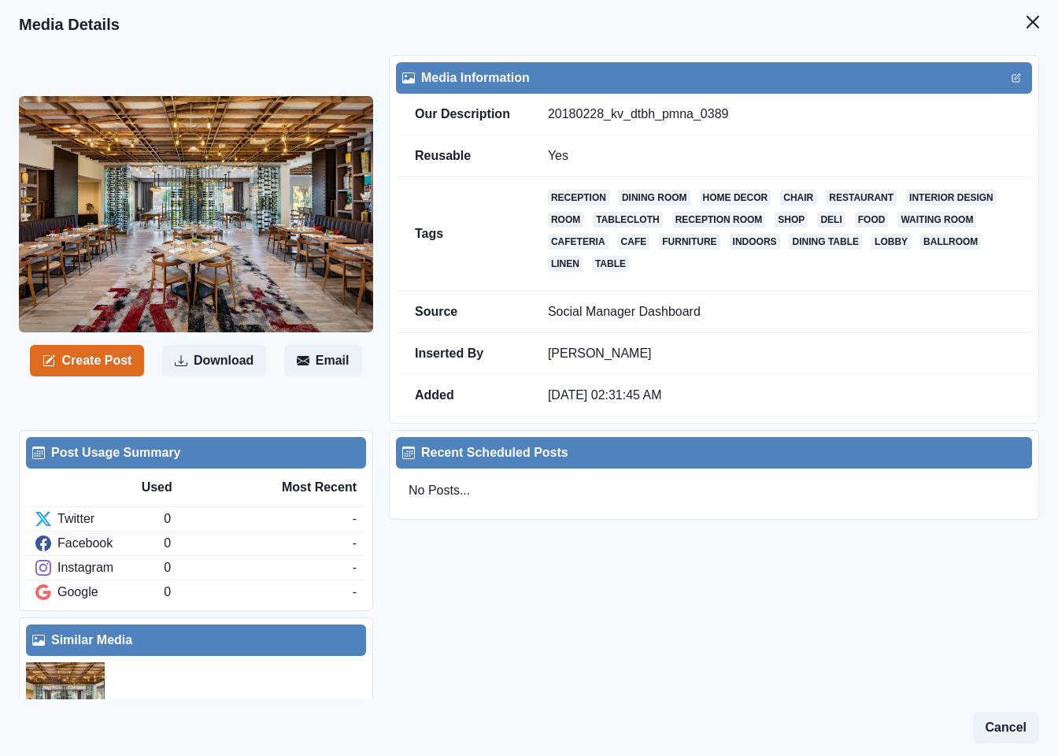
click at [1027, 22] on icon "Close" at bounding box center [1033, 22] width 13 height 13
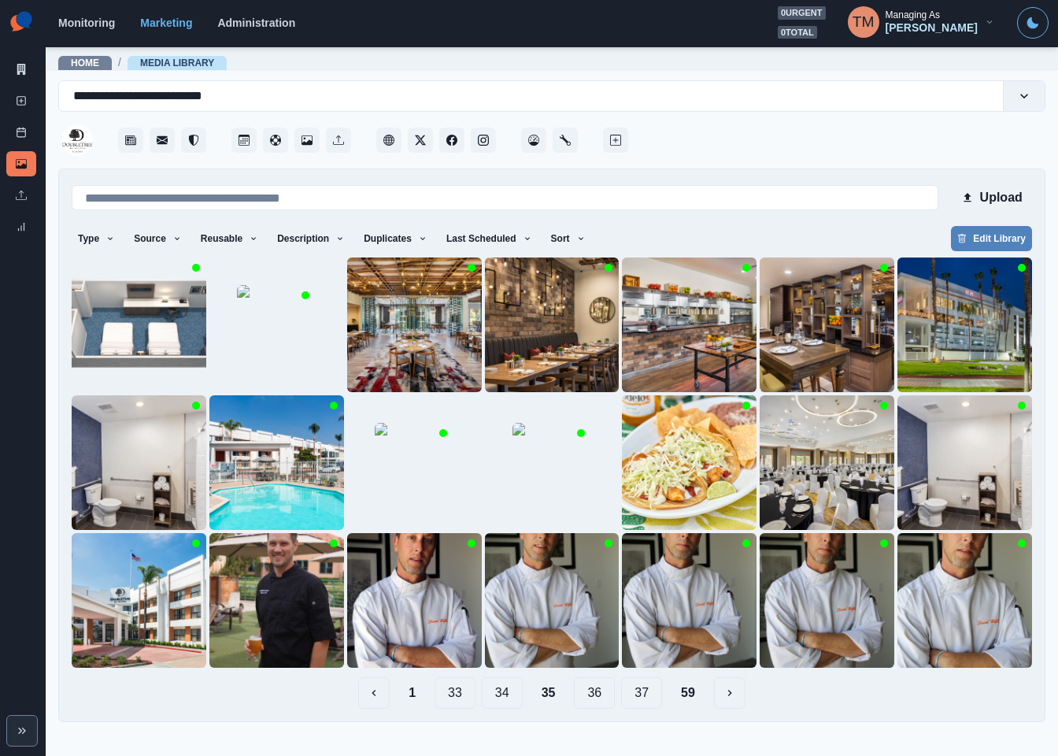
click at [505, 695] on button "34" at bounding box center [502, 692] width 41 height 31
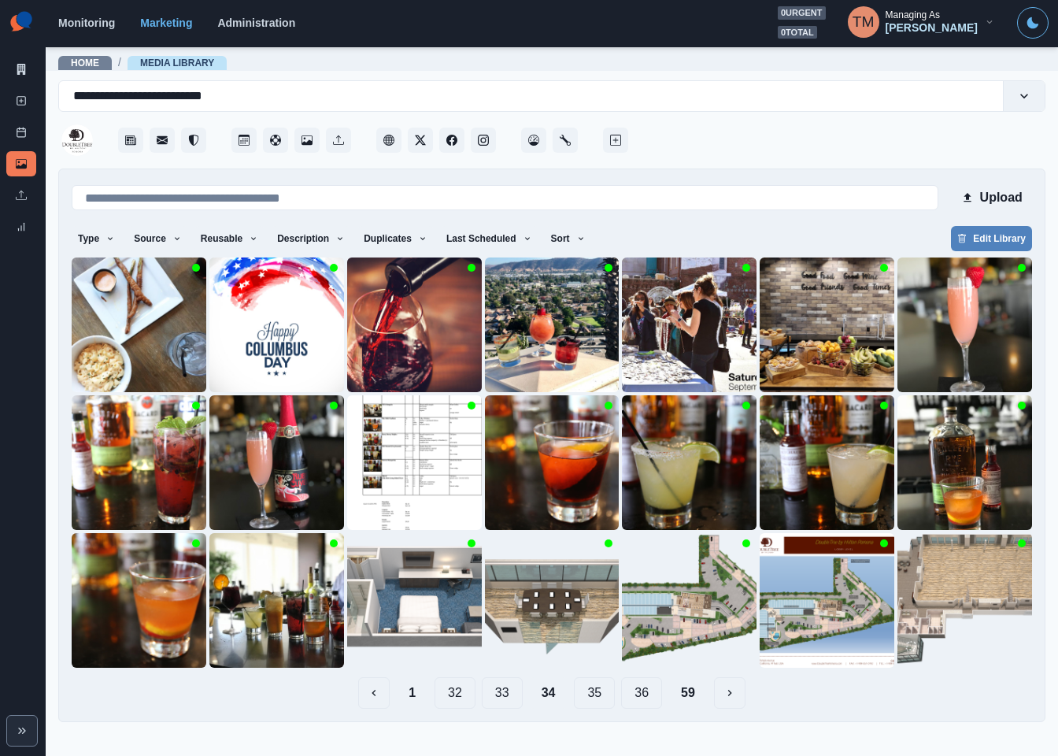
click at [506, 698] on button "33" at bounding box center [502, 692] width 41 height 31
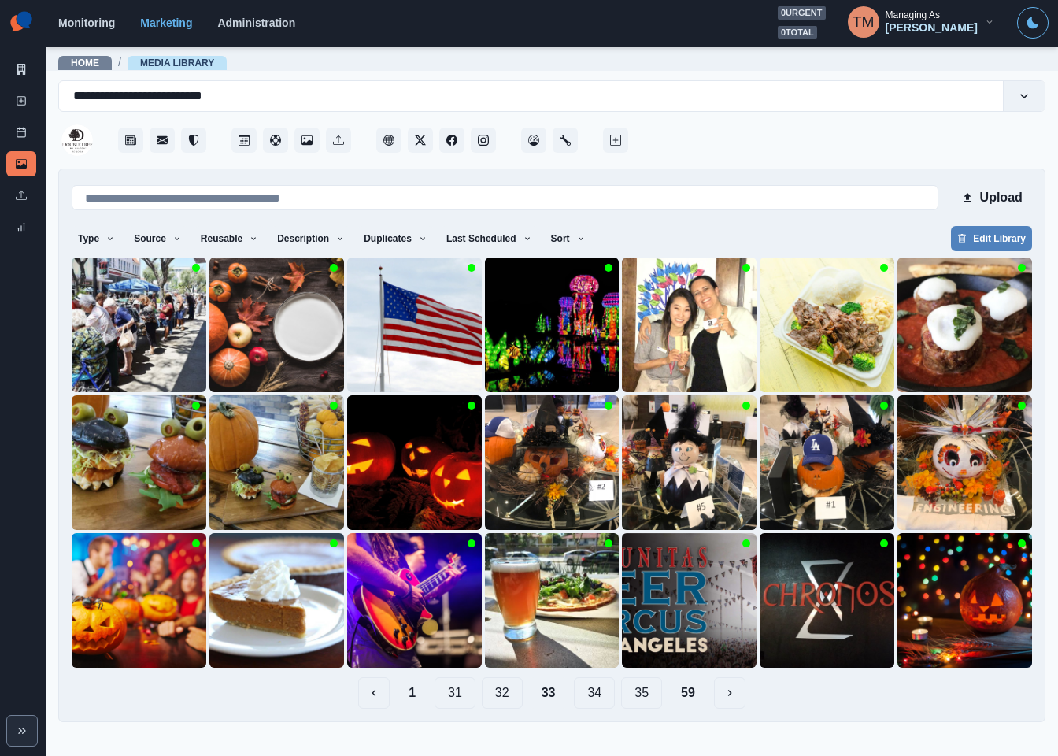
click at [502, 700] on button "32" at bounding box center [502, 692] width 41 height 31
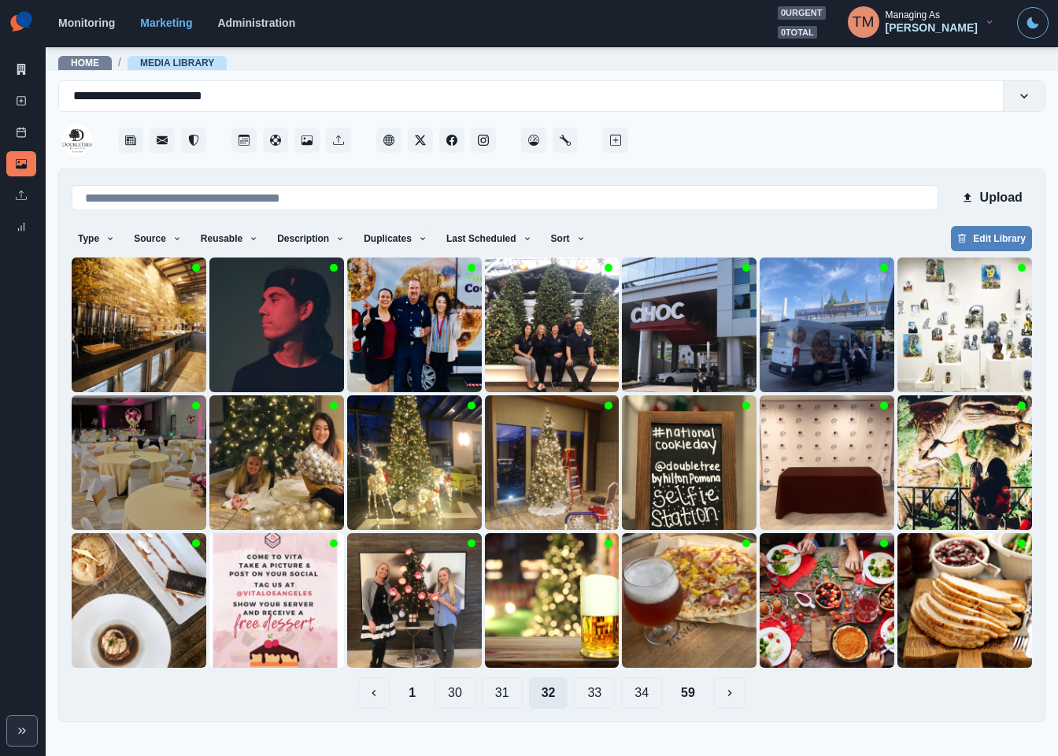
click at [502, 700] on button "31" at bounding box center [502, 692] width 41 height 31
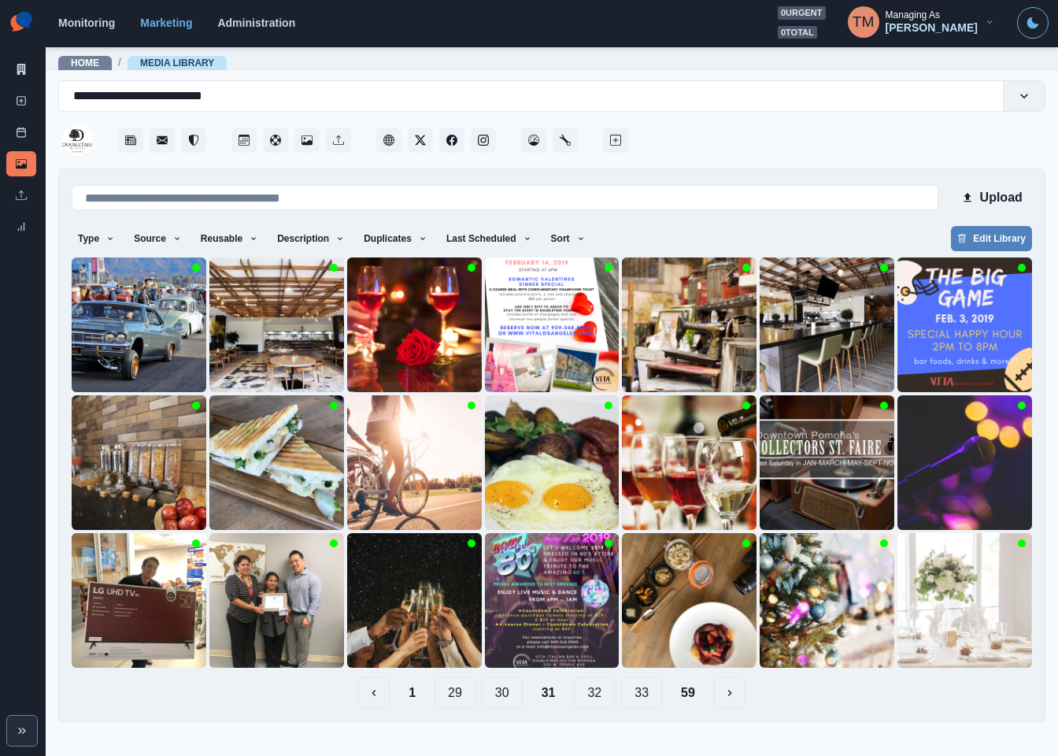
click at [502, 700] on button "30" at bounding box center [502, 692] width 41 height 31
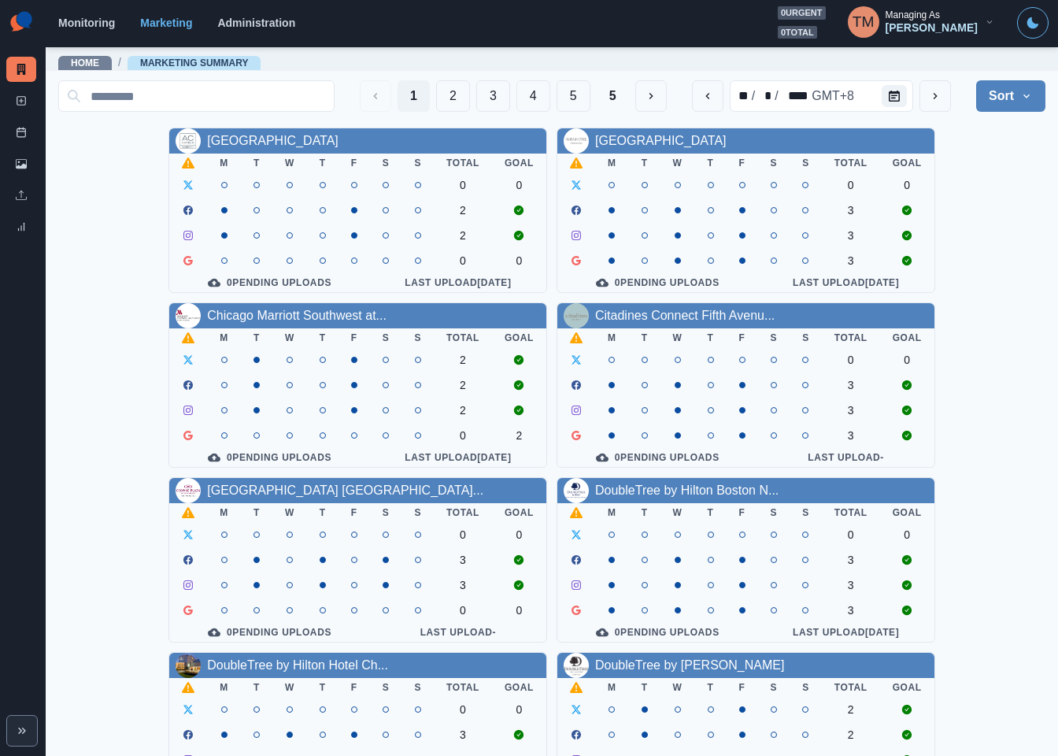
scroll to position [463, 0]
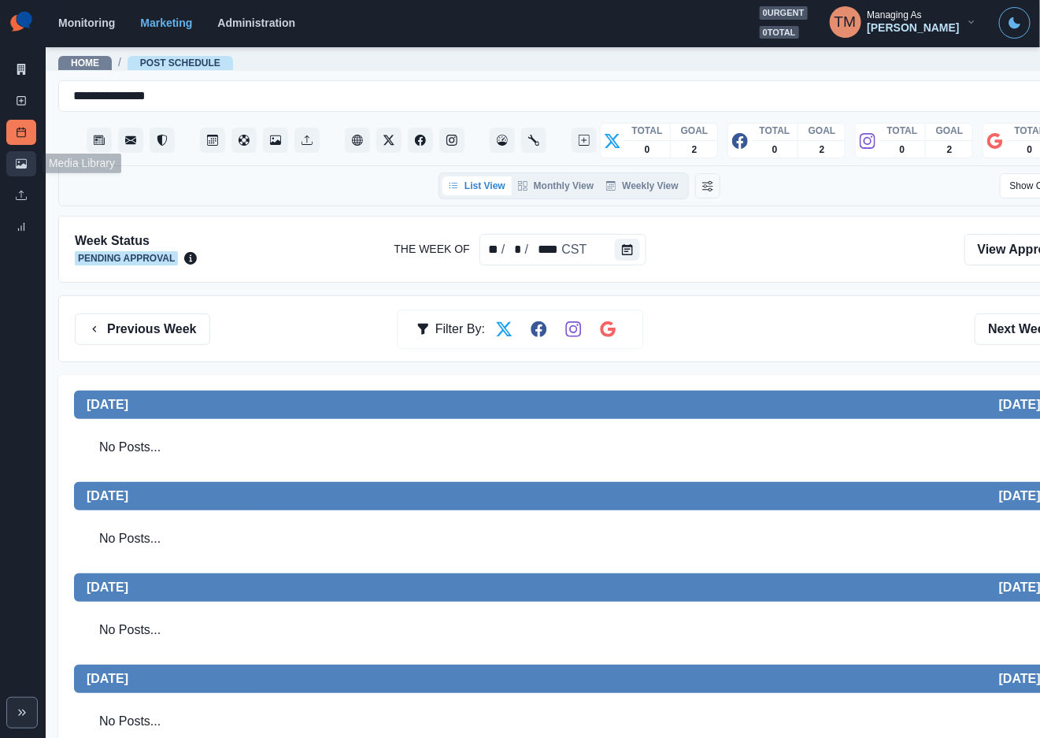
click at [17, 168] on icon at bounding box center [21, 163] width 11 height 11
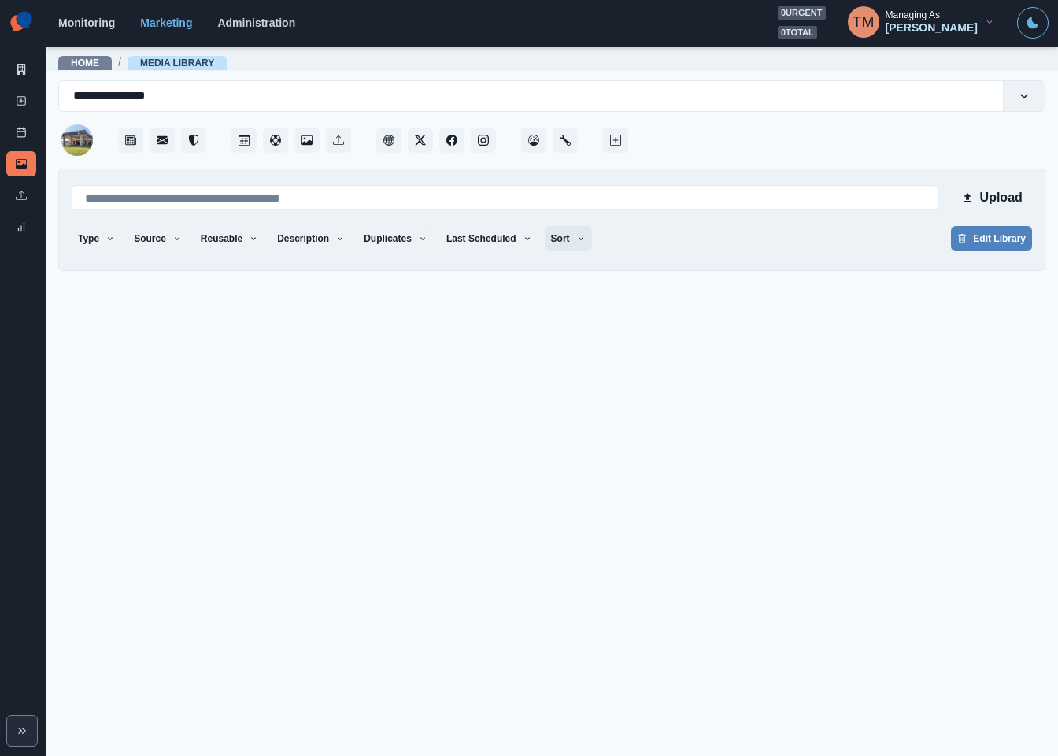
click at [553, 241] on button "Sort" at bounding box center [568, 238] width 47 height 25
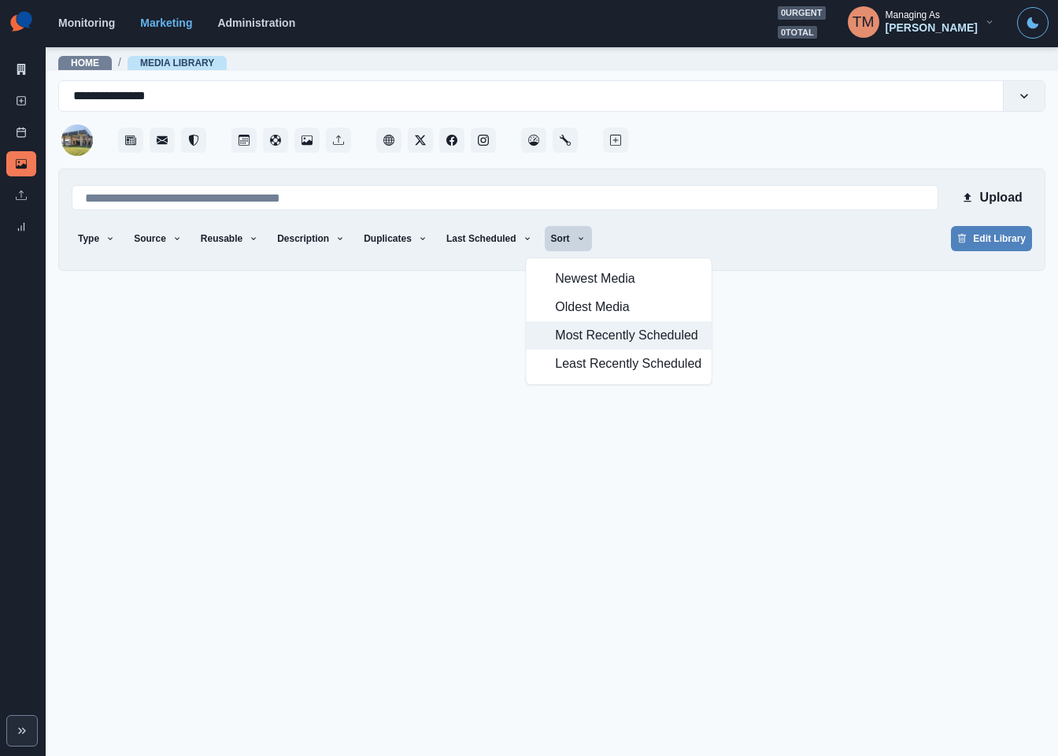
click at [598, 333] on span "Most Recently Scheduled" at bounding box center [628, 335] width 146 height 19
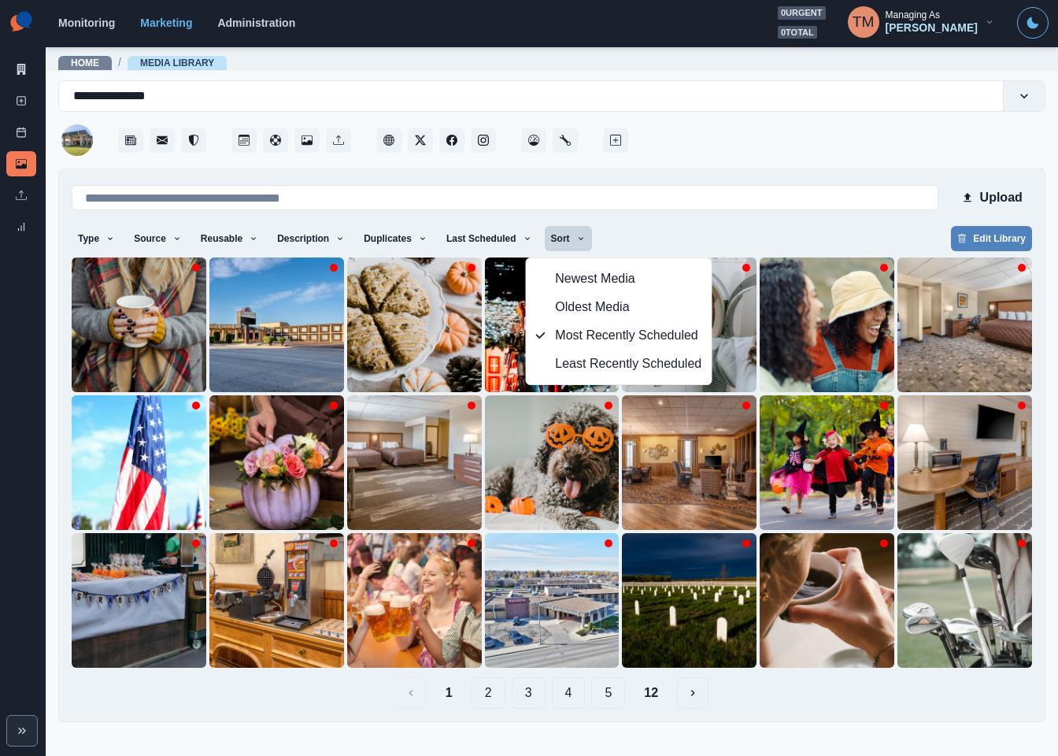
click at [742, 720] on div "Upload Type Any Image Video Source Any Upload Social Manager Found: Instagram F…" at bounding box center [551, 444] width 987 height 553
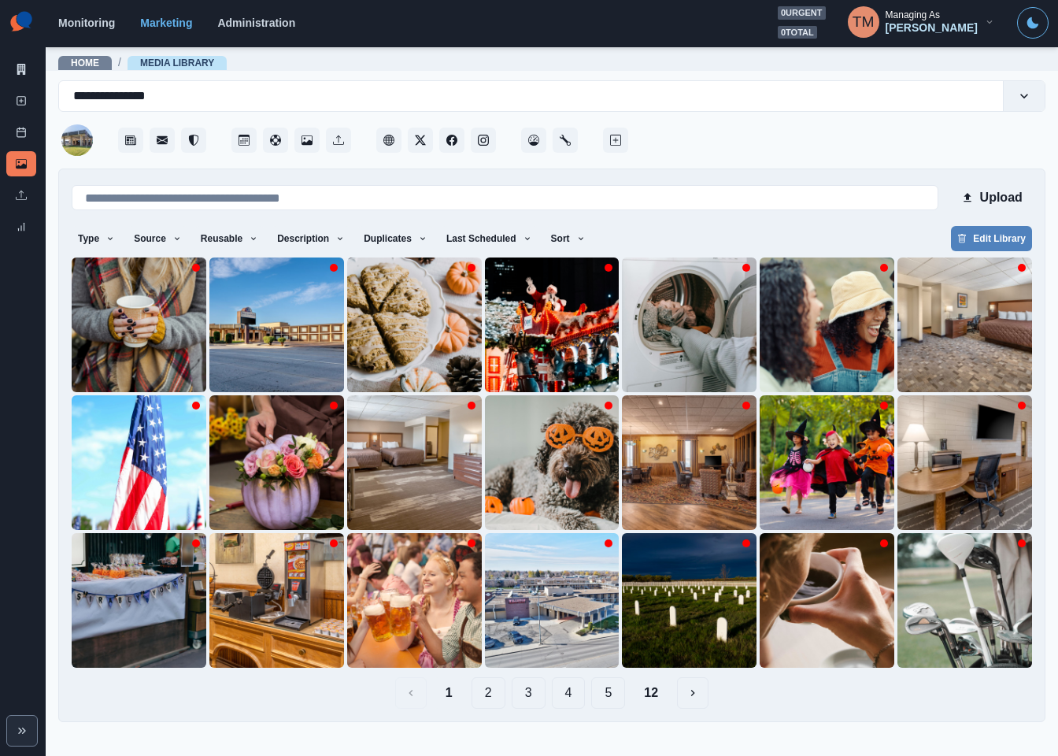
click at [496, 690] on button "2" at bounding box center [489, 692] width 34 height 31
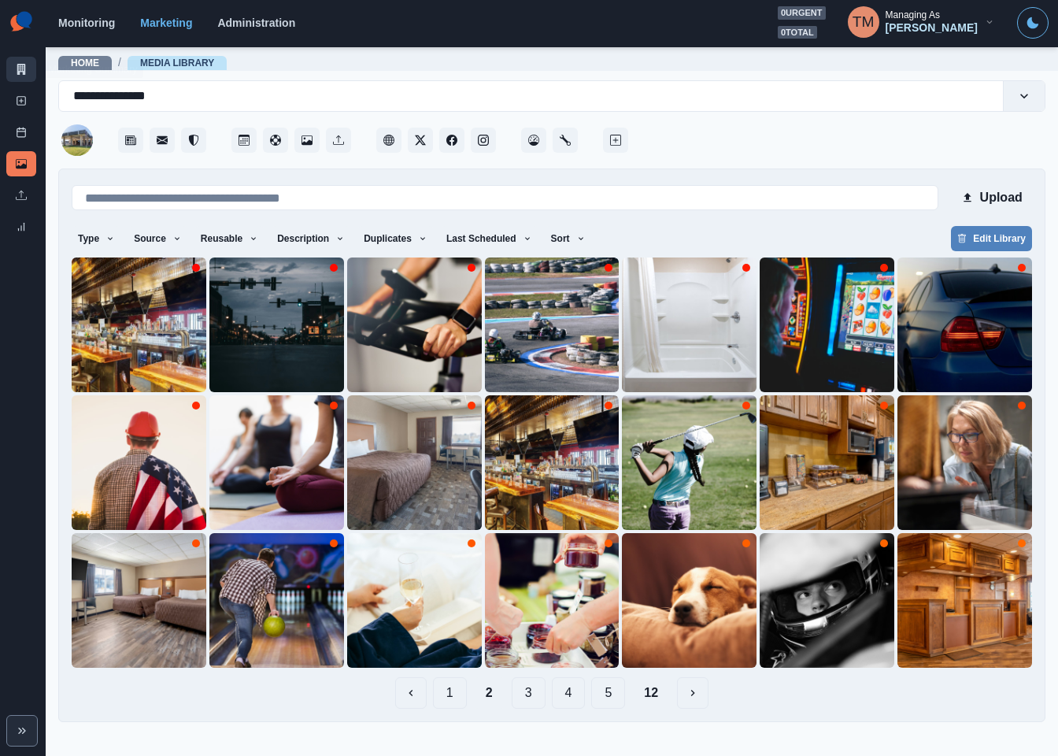
click at [17, 72] on icon at bounding box center [21, 69] width 9 height 11
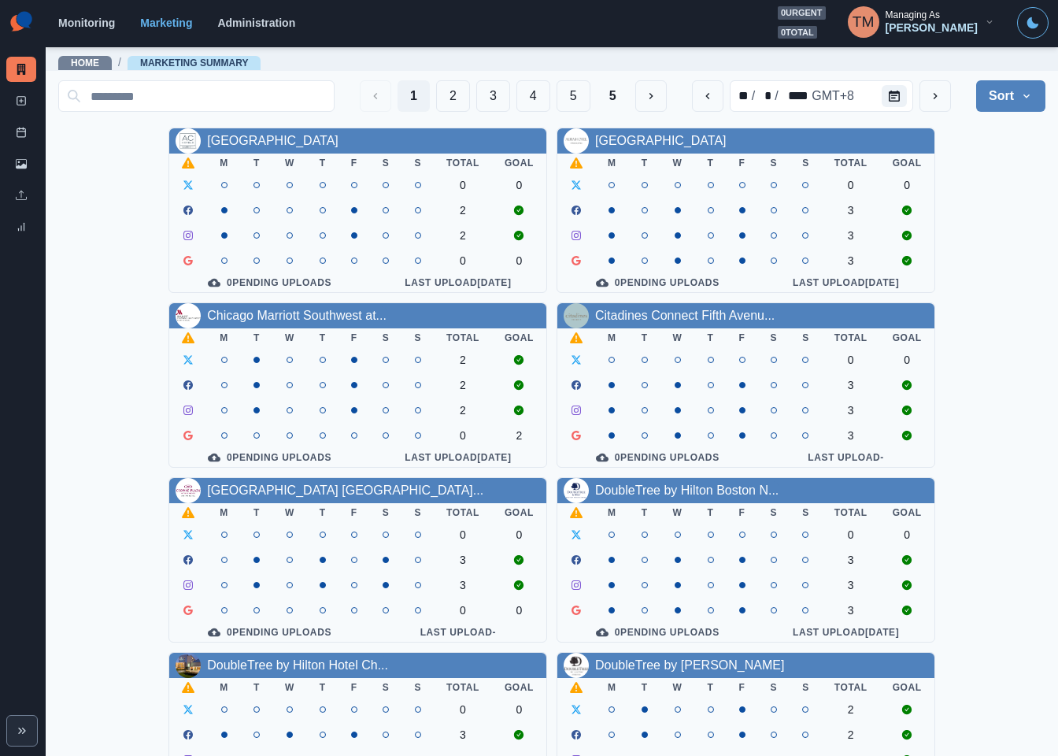
scroll to position [463, 0]
